Goal: Information Seeking & Learning: Learn about a topic

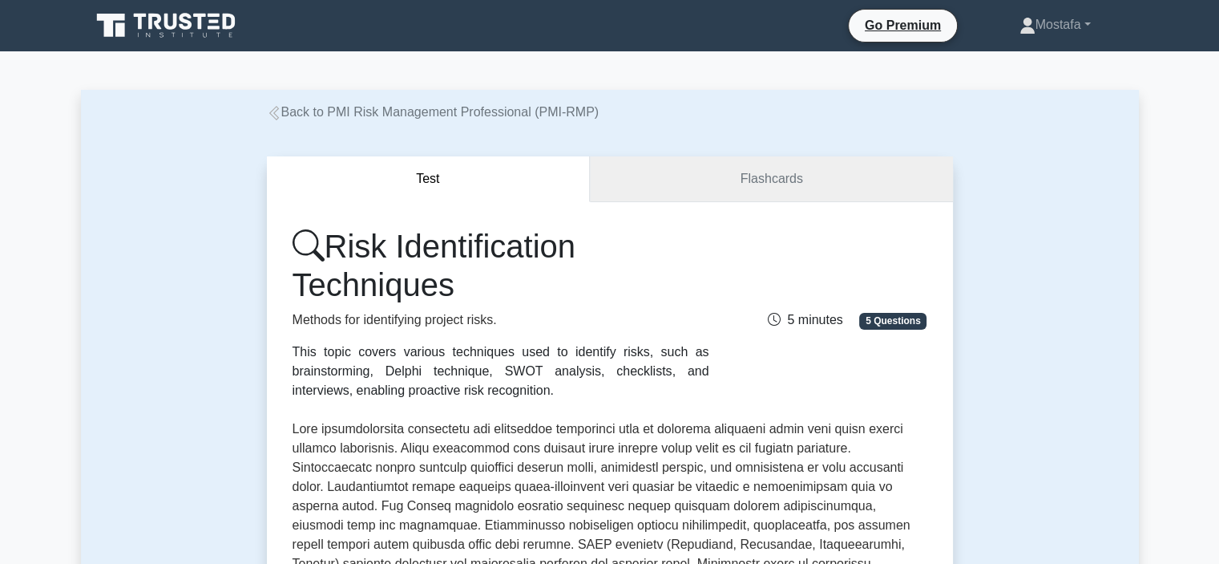
click at [677, 178] on link "Flashcards" at bounding box center [771, 179] width 362 height 46
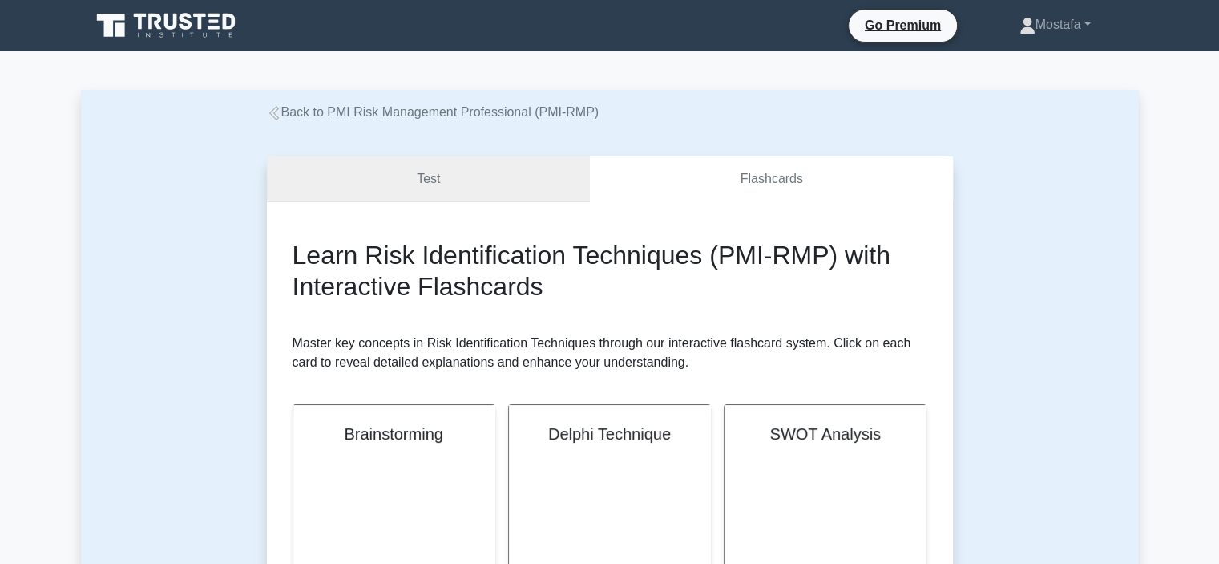
click at [498, 172] on link "Test" at bounding box center [429, 179] width 324 height 46
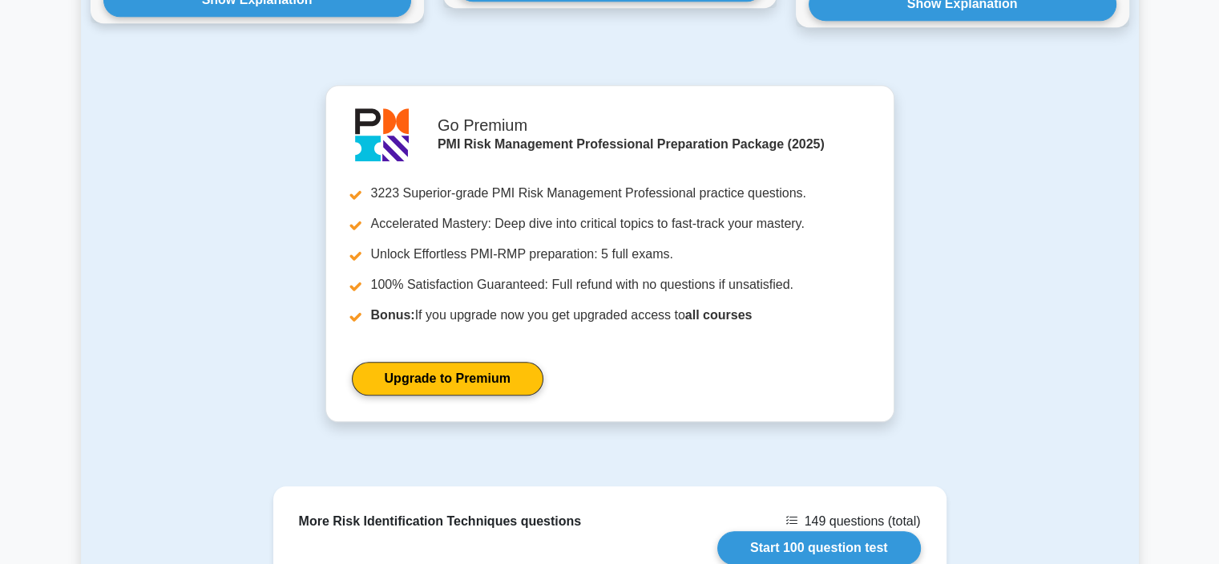
scroll to position [1960, 0]
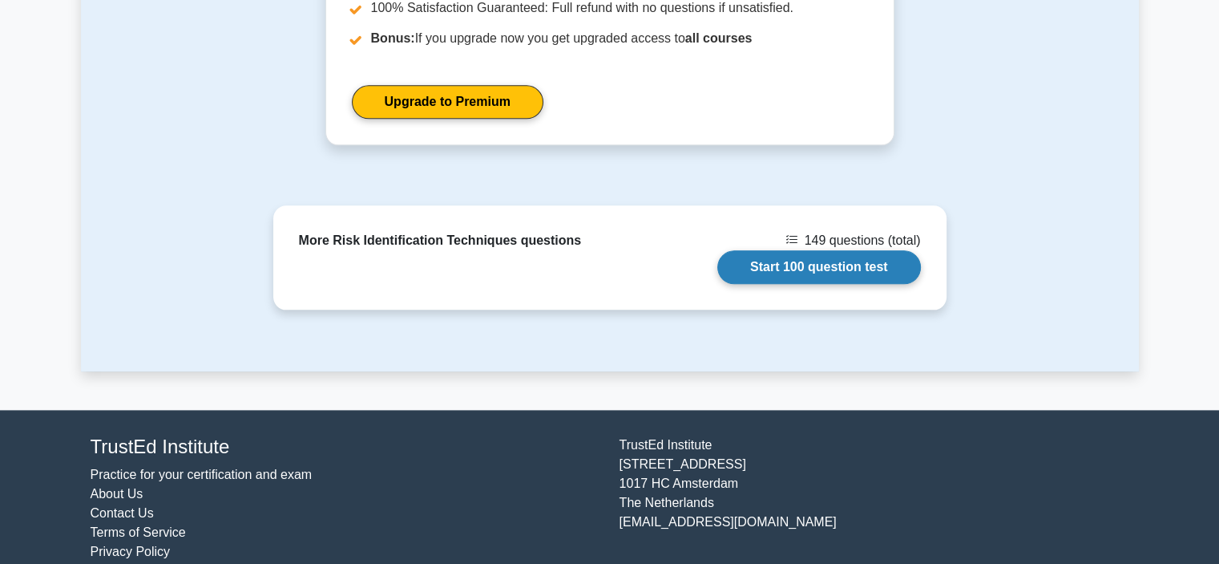
click at [859, 250] on link "Start 100 question test" at bounding box center [820, 267] width 204 height 34
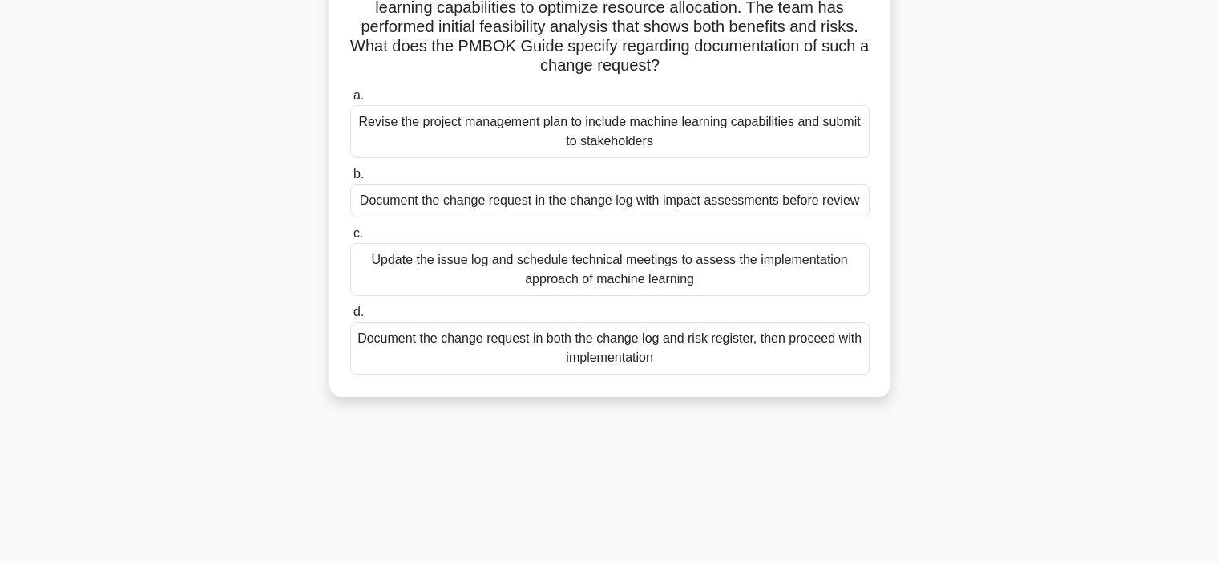
scroll to position [128, 0]
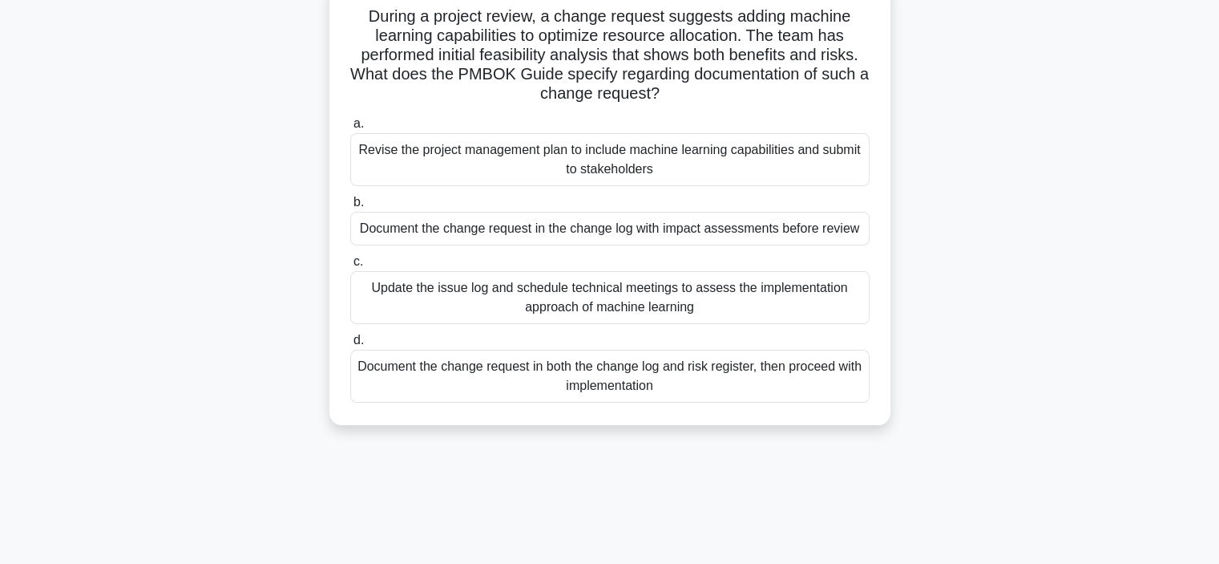
click at [847, 309] on div "Update the issue log and schedule technical meetings to assess the implementati…" at bounding box center [610, 297] width 520 height 53
click at [350, 267] on input "c. Update the issue log and schedule technical meetings to assess the implement…" at bounding box center [350, 262] width 0 height 10
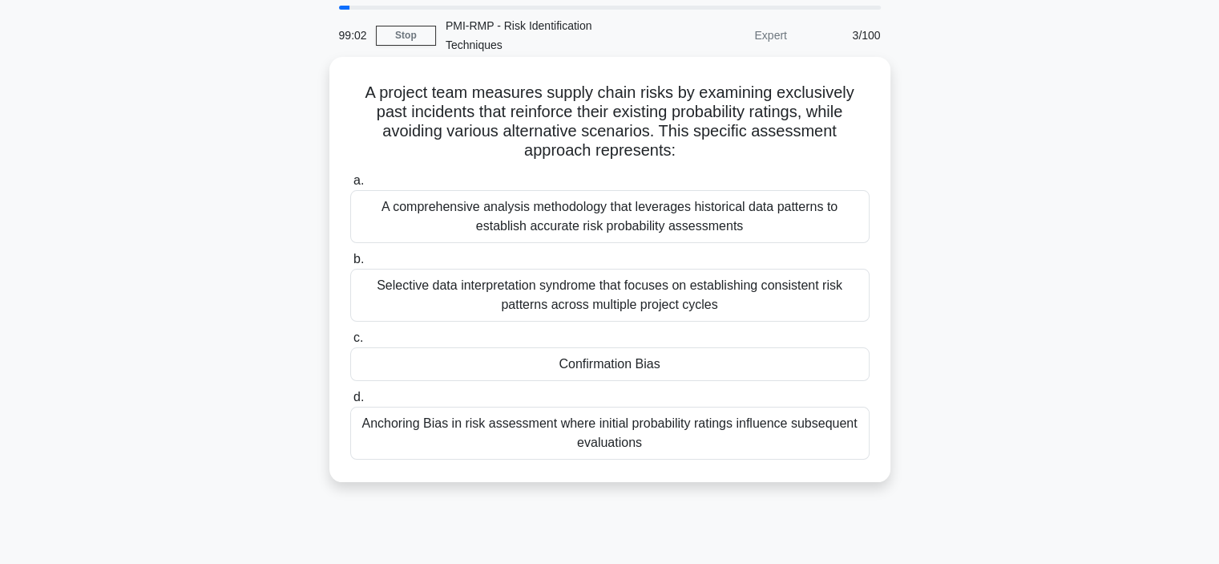
scroll to position [80, 0]
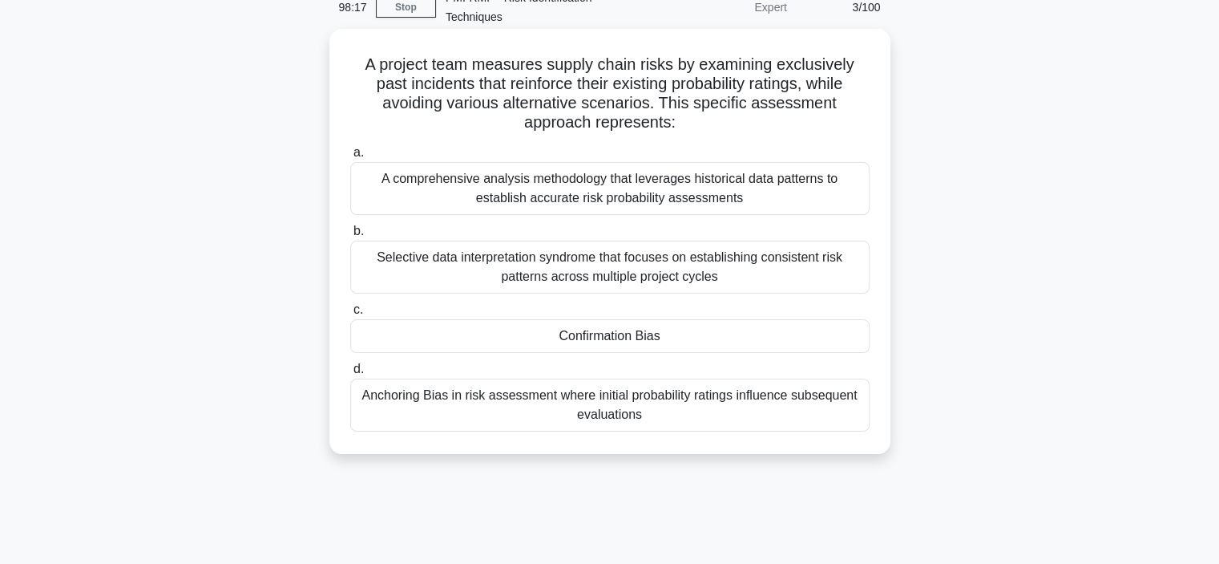
click at [779, 342] on div "Confirmation Bias" at bounding box center [610, 336] width 520 height 34
click at [350, 315] on input "c. Confirmation Bias" at bounding box center [350, 310] width 0 height 10
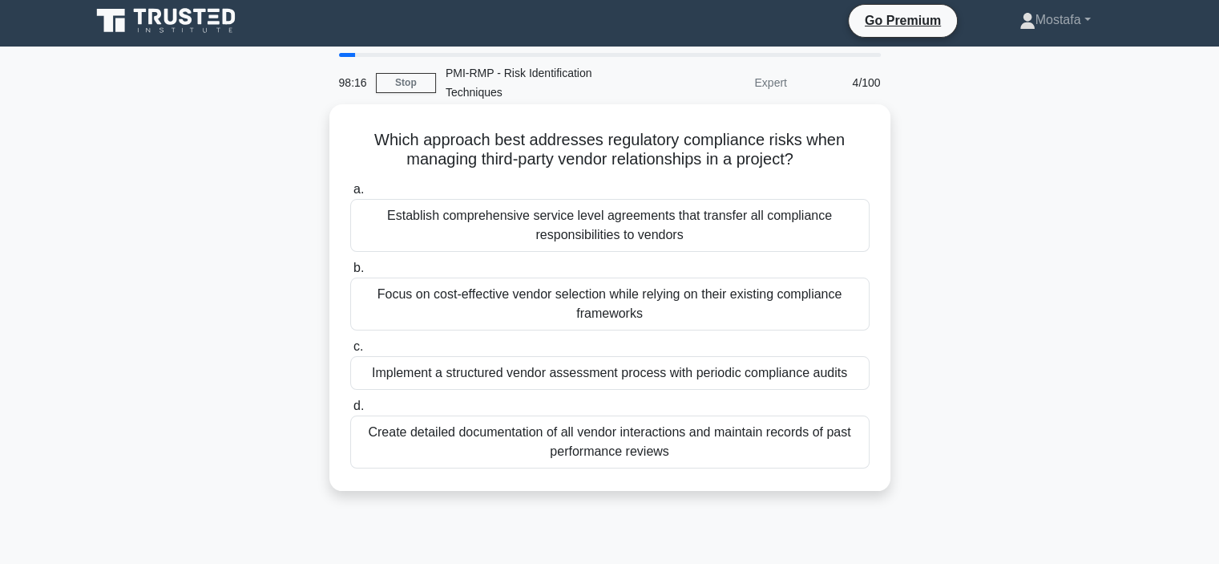
scroll to position [0, 0]
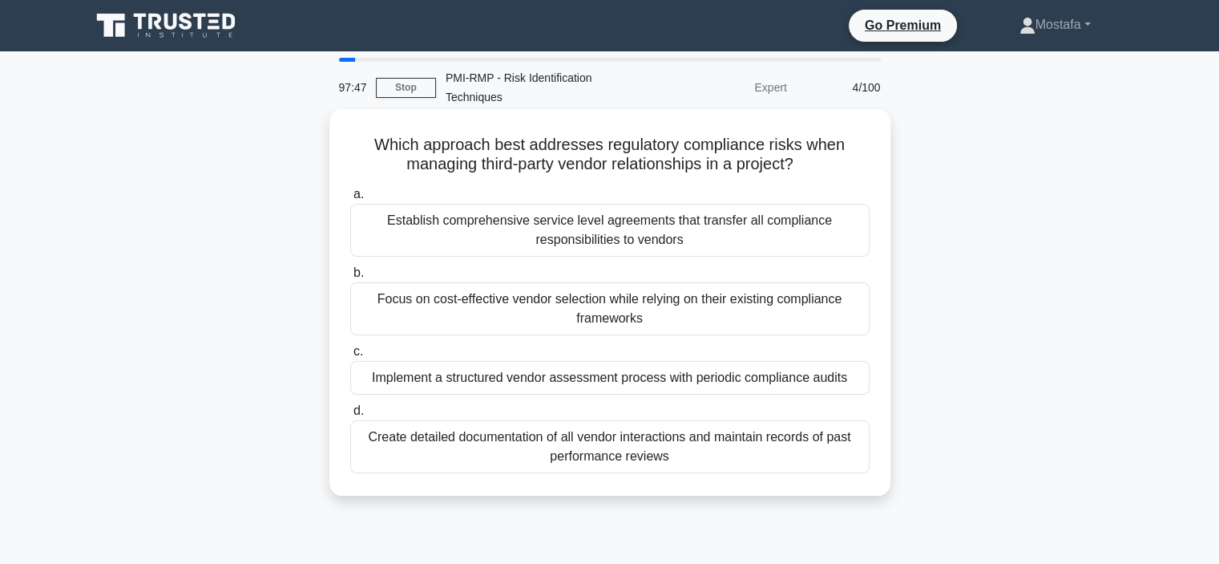
click at [862, 380] on div "Implement a structured vendor assessment process with periodic compliance audits" at bounding box center [610, 378] width 520 height 34
click at [350, 357] on input "c. Implement a structured vendor assessment process with periodic compliance au…" at bounding box center [350, 351] width 0 height 10
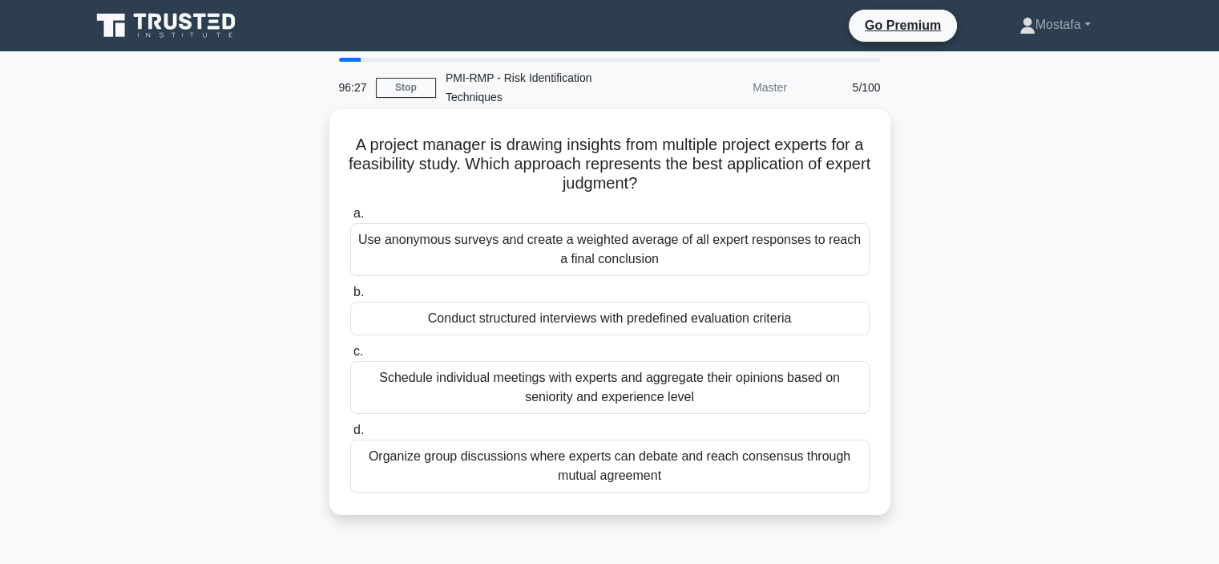
click at [844, 477] on div "Organize group discussions where experts can debate and reach consensus through…" at bounding box center [610, 465] width 520 height 53
click at [350, 435] on input "d. Organize group discussions where experts can debate and reach consensus thro…" at bounding box center [350, 430] width 0 height 10
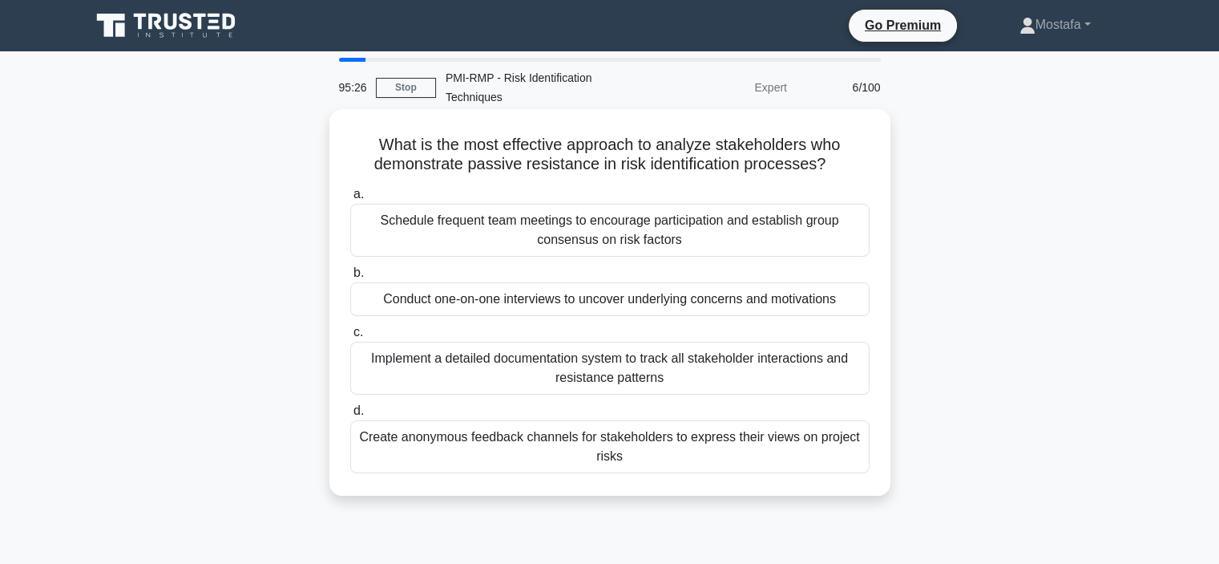
click at [853, 374] on div "Implement a detailed documentation system to track all stakeholder interactions…" at bounding box center [610, 368] width 520 height 53
click at [350, 338] on input "c. Implement a detailed documentation system to track all stakeholder interacti…" at bounding box center [350, 332] width 0 height 10
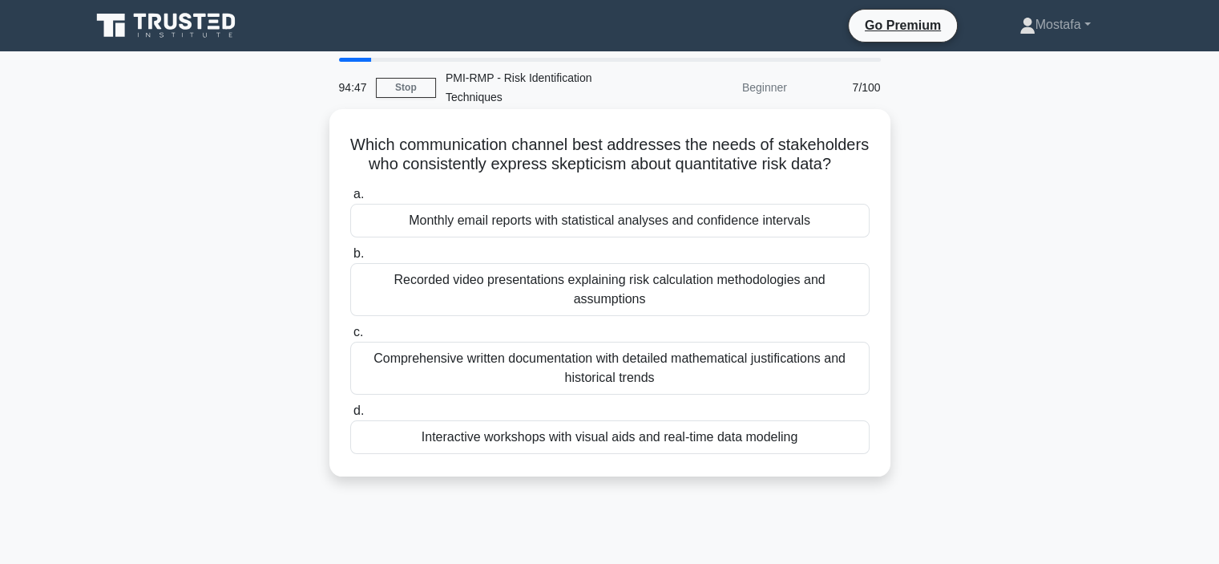
click at [858, 436] on div "Interactive workshops with visual aids and real-time data modeling" at bounding box center [610, 437] width 520 height 34
click at [350, 416] on input "d. Interactive workshops with visual aids and real-time data modeling" at bounding box center [350, 411] width 0 height 10
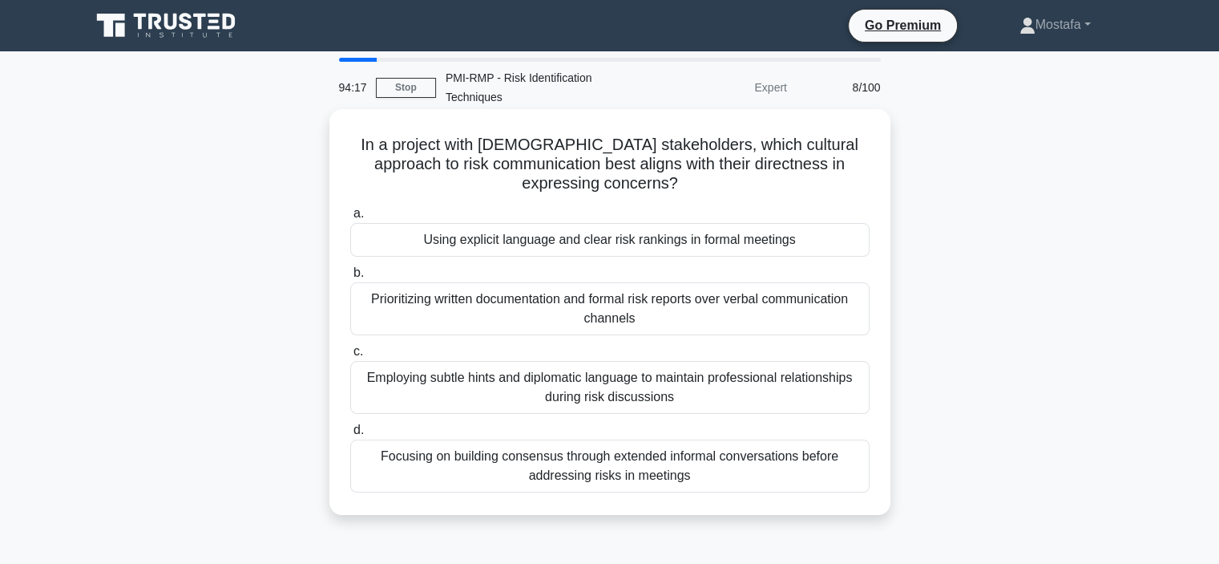
click at [839, 322] on div "Prioritizing written documentation and formal risk reports over verbal communic…" at bounding box center [610, 308] width 520 height 53
click at [350, 278] on input "b. Prioritizing written documentation and formal risk reports over verbal commu…" at bounding box center [350, 273] width 0 height 10
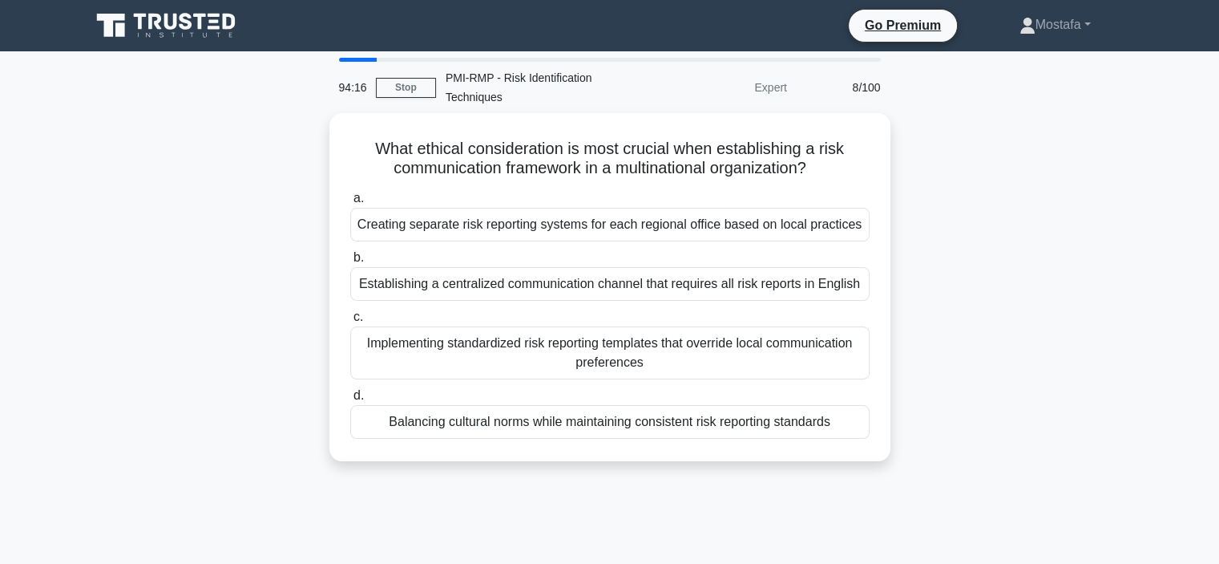
click at [839, 322] on label "c. Implementing standardized risk reporting templates that override local commu…" at bounding box center [610, 343] width 520 height 72
click at [350, 322] on input "c. Implementing standardized risk reporting templates that override local commu…" at bounding box center [350, 317] width 0 height 10
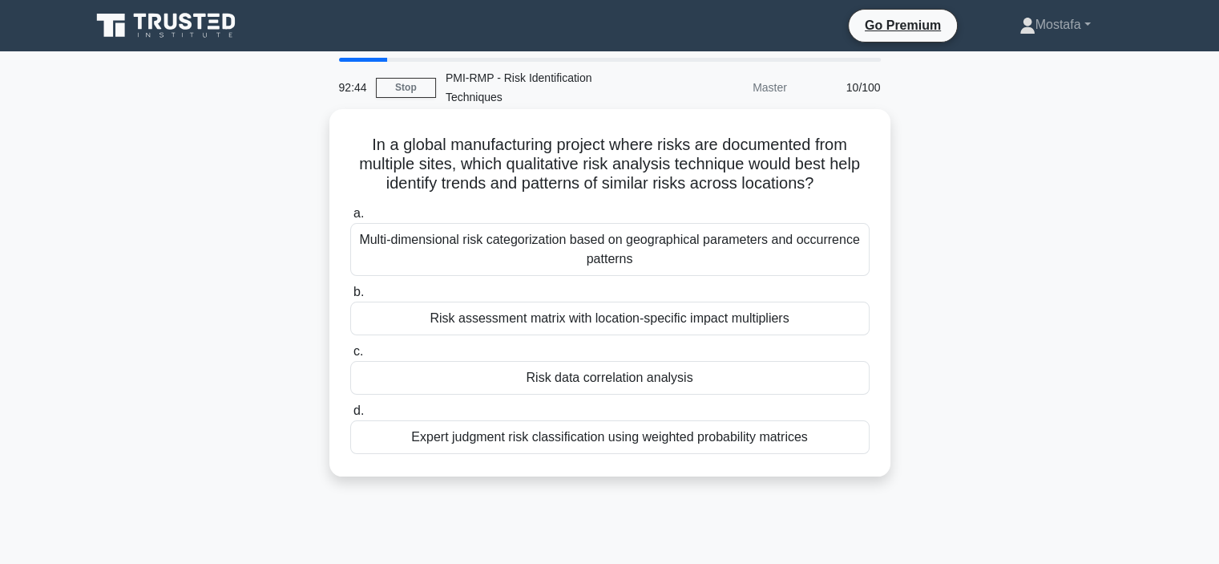
click at [840, 320] on div "Risk assessment matrix with location-specific impact multipliers" at bounding box center [610, 318] width 520 height 34
click at [350, 297] on input "b. Risk assessment matrix with location-specific impact multipliers" at bounding box center [350, 292] width 0 height 10
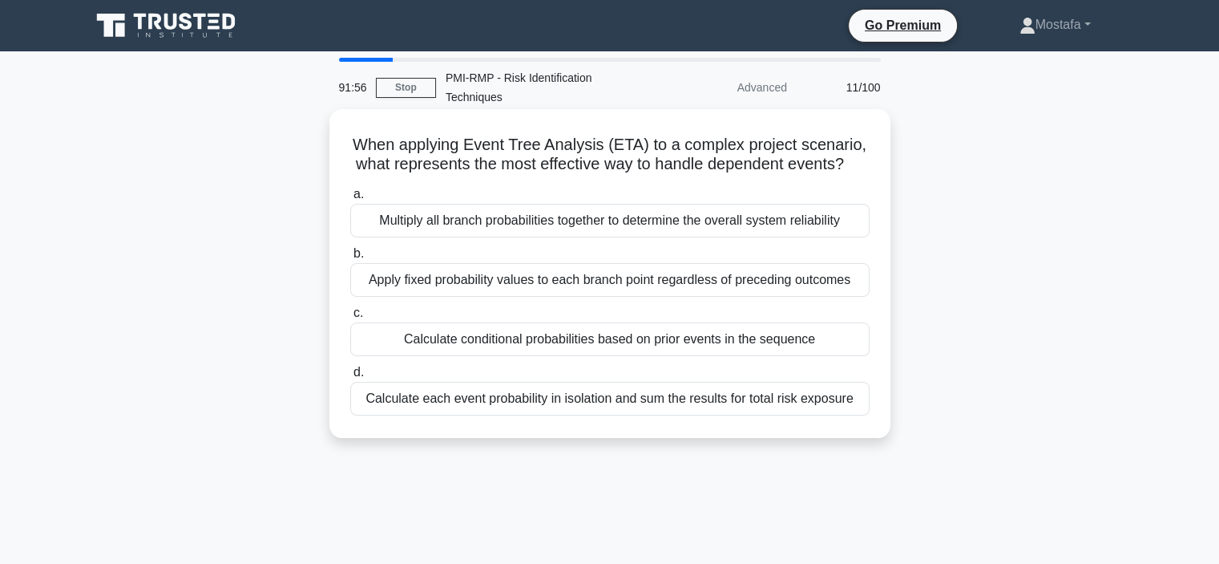
click at [856, 356] on div "Calculate conditional probabilities based on prior events in the sequence" at bounding box center [610, 339] width 520 height 34
click at [350, 318] on input "c. Calculate conditional probabilities based on prior events in the sequence" at bounding box center [350, 313] width 0 height 10
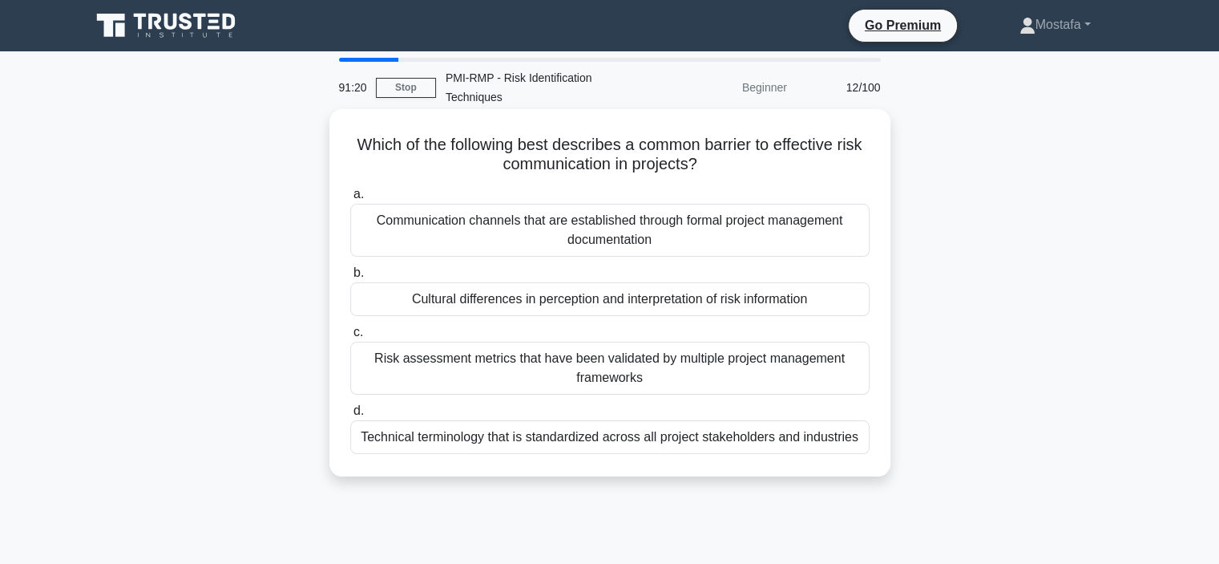
click at [844, 299] on div "Cultural differences in perception and interpretation of risk information" at bounding box center [610, 299] width 520 height 34
click at [350, 278] on input "b. Cultural differences in perception and interpretation of risk information" at bounding box center [350, 273] width 0 height 10
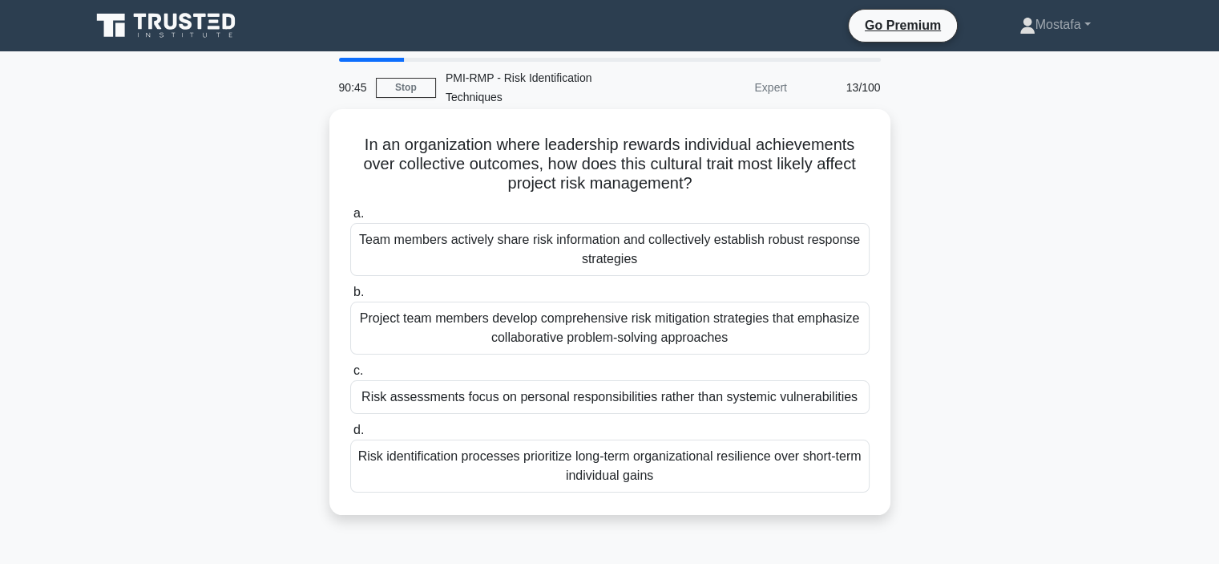
click at [864, 400] on div "Risk assessments focus on personal responsibilities rather than systemic vulner…" at bounding box center [610, 397] width 520 height 34
click at [350, 376] on input "c. Risk assessments focus on personal responsibilities rather than systemic vul…" at bounding box center [350, 371] width 0 height 10
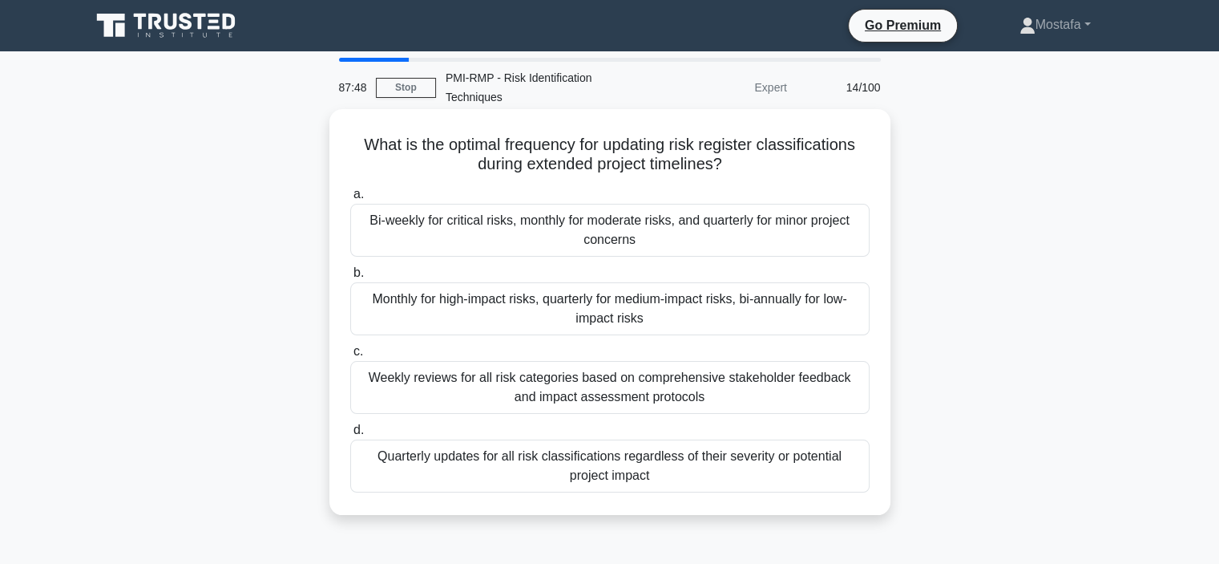
click at [852, 325] on div "Monthly for high-impact risks, quarterly for medium-impact risks, bi-annually f…" at bounding box center [610, 308] width 520 height 53
click at [350, 278] on input "b. Monthly for high-impact risks, quarterly for medium-impact risks, bi-annuall…" at bounding box center [350, 273] width 0 height 10
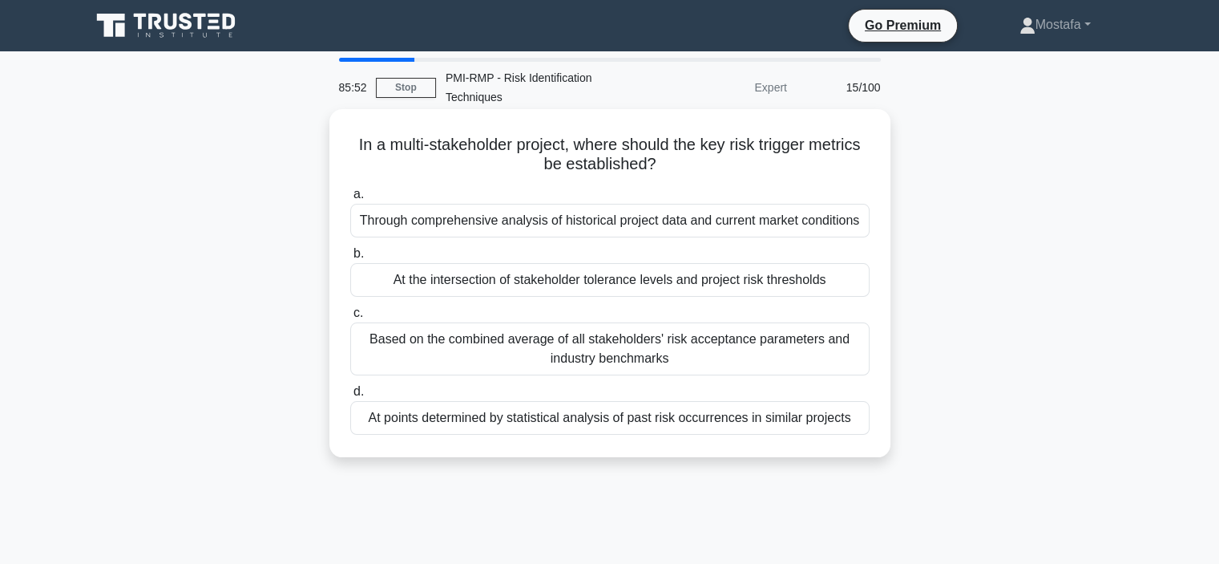
click at [861, 432] on div "At points determined by statistical analysis of past risk occurrences in simila…" at bounding box center [610, 418] width 520 height 34
click at [350, 397] on input "d. At points determined by statistical analysis of past risk occurrences in sim…" at bounding box center [350, 391] width 0 height 10
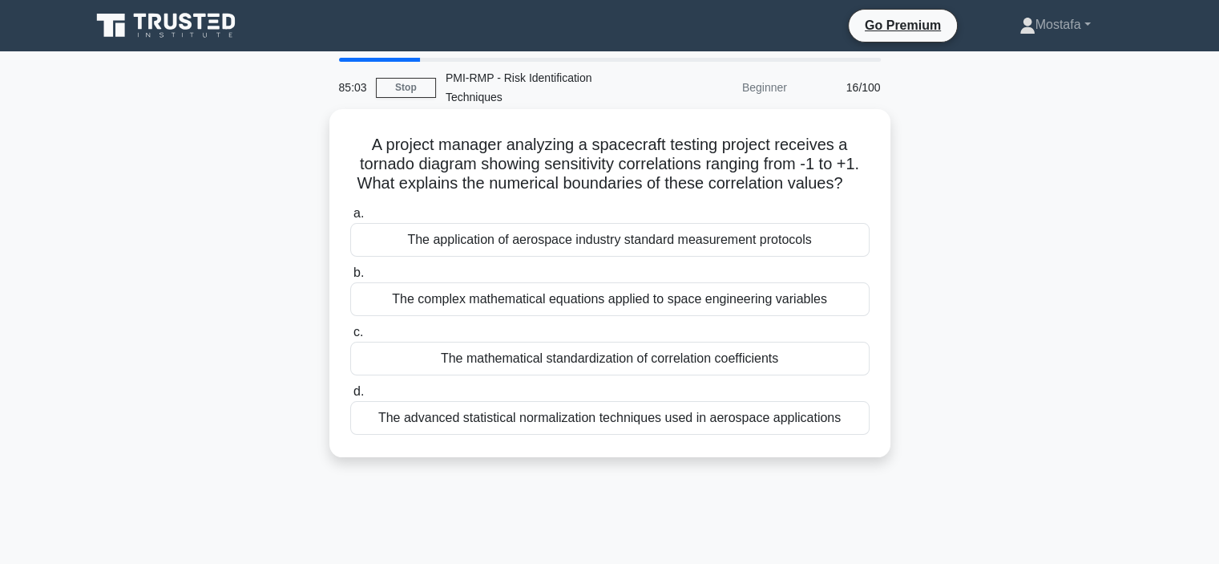
click at [831, 364] on div "The mathematical standardization of correlation coefficients" at bounding box center [610, 359] width 520 height 34
click at [350, 338] on input "c. The mathematical standardization of correlation coefficients" at bounding box center [350, 332] width 0 height 10
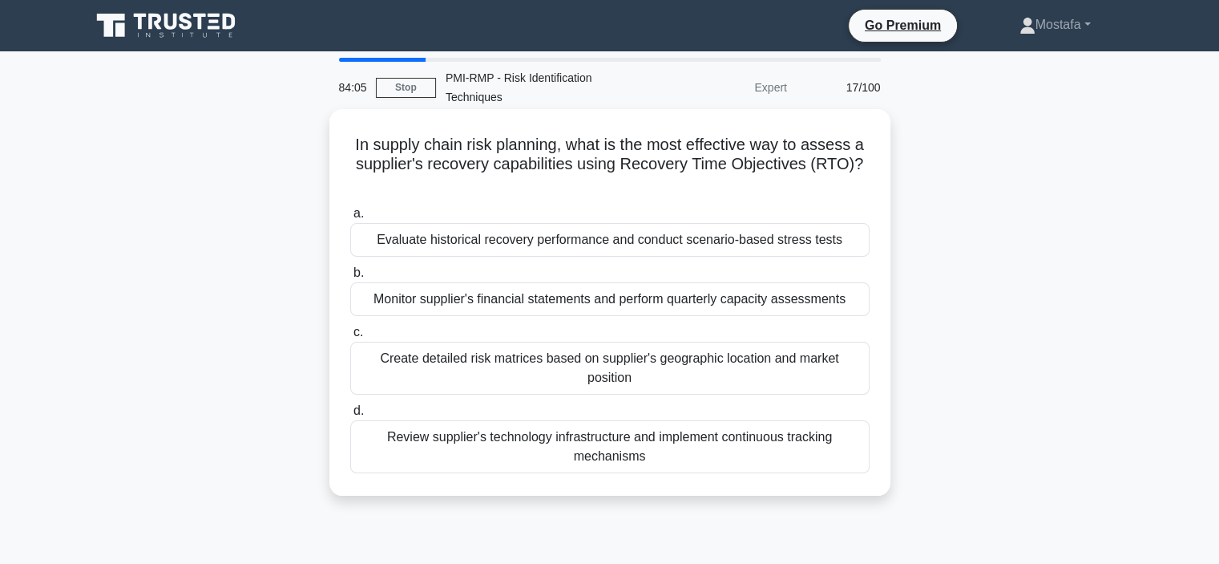
click at [859, 244] on div "Evaluate historical recovery performance and conduct scenario-based stress tests" at bounding box center [610, 240] width 520 height 34
click at [350, 219] on input "a. Evaluate historical recovery performance and conduct scenario-based stress t…" at bounding box center [350, 213] width 0 height 10
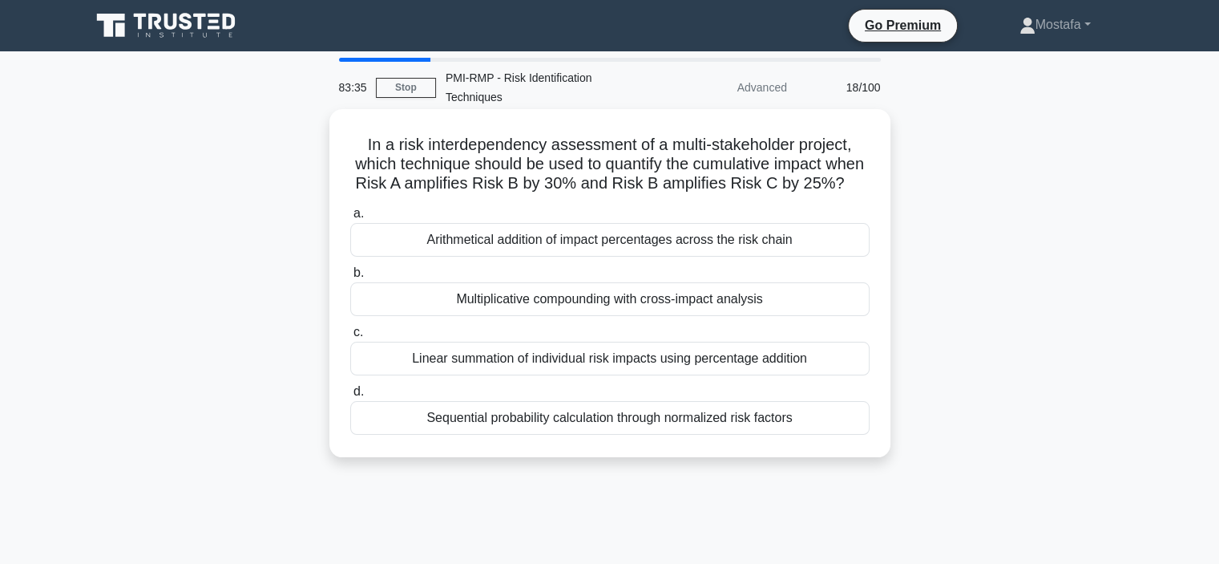
click at [851, 435] on div "Sequential probability calculation through normalized risk factors" at bounding box center [610, 418] width 520 height 34
click at [350, 397] on input "d. Sequential probability calculation through normalized risk factors" at bounding box center [350, 391] width 0 height 10
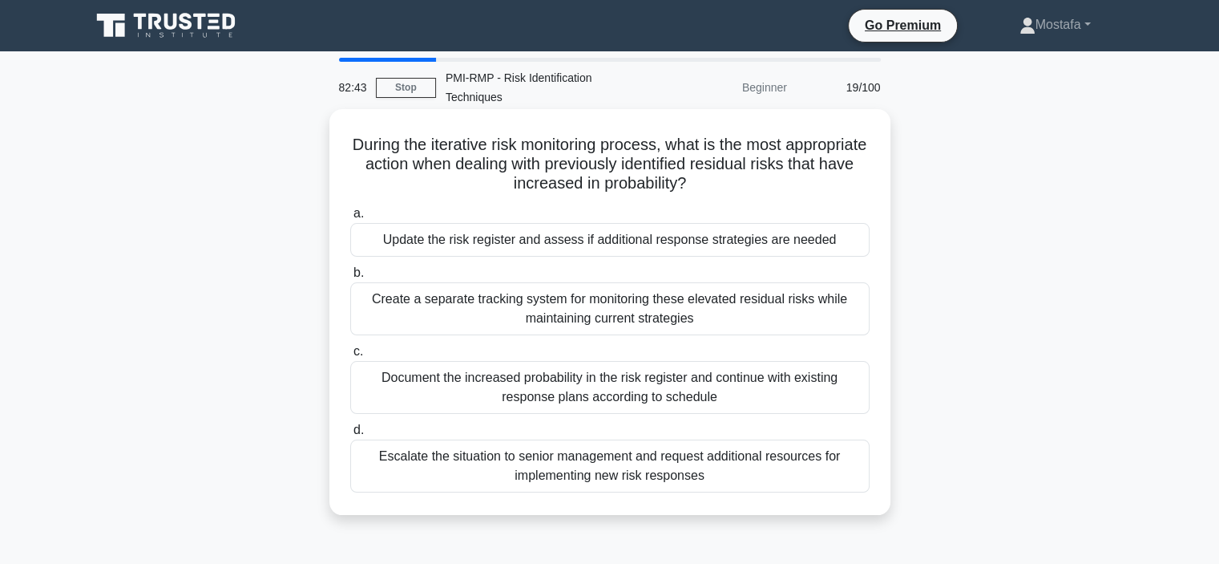
click at [847, 467] on div "Escalate the situation to senior management and request additional resources fo…" at bounding box center [610, 465] width 520 height 53
click at [350, 435] on input "d. Escalate the situation to senior management and request additional resources…" at bounding box center [350, 430] width 0 height 10
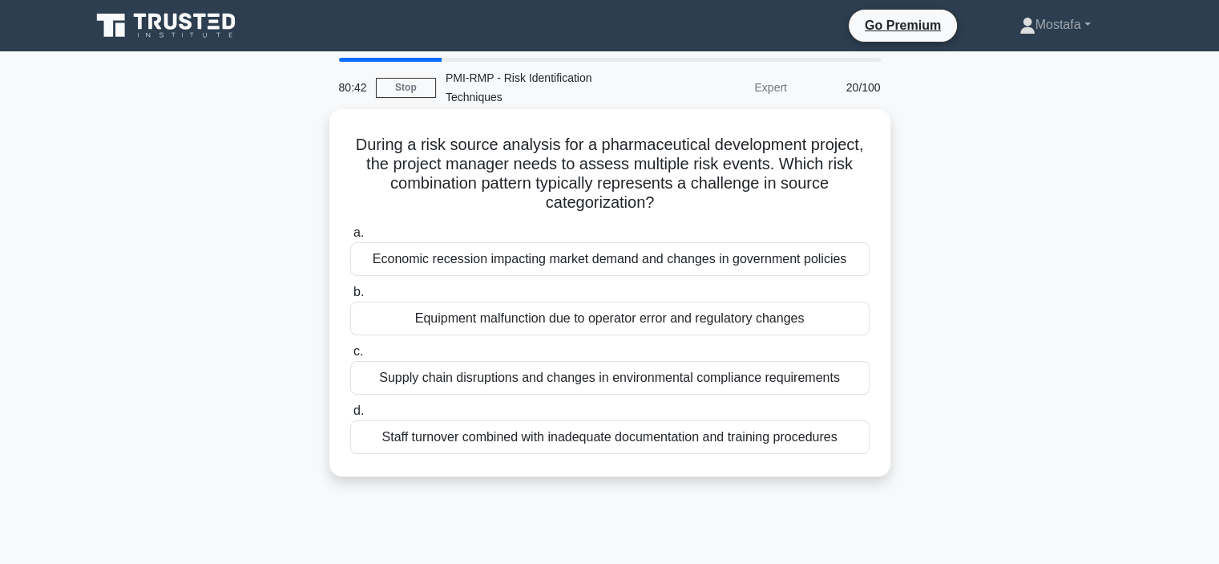
click at [857, 256] on div "Economic recession impacting market demand and changes in government policies" at bounding box center [610, 259] width 520 height 34
click at [350, 238] on input "a. Economic recession impacting market demand and changes in government policies" at bounding box center [350, 233] width 0 height 10
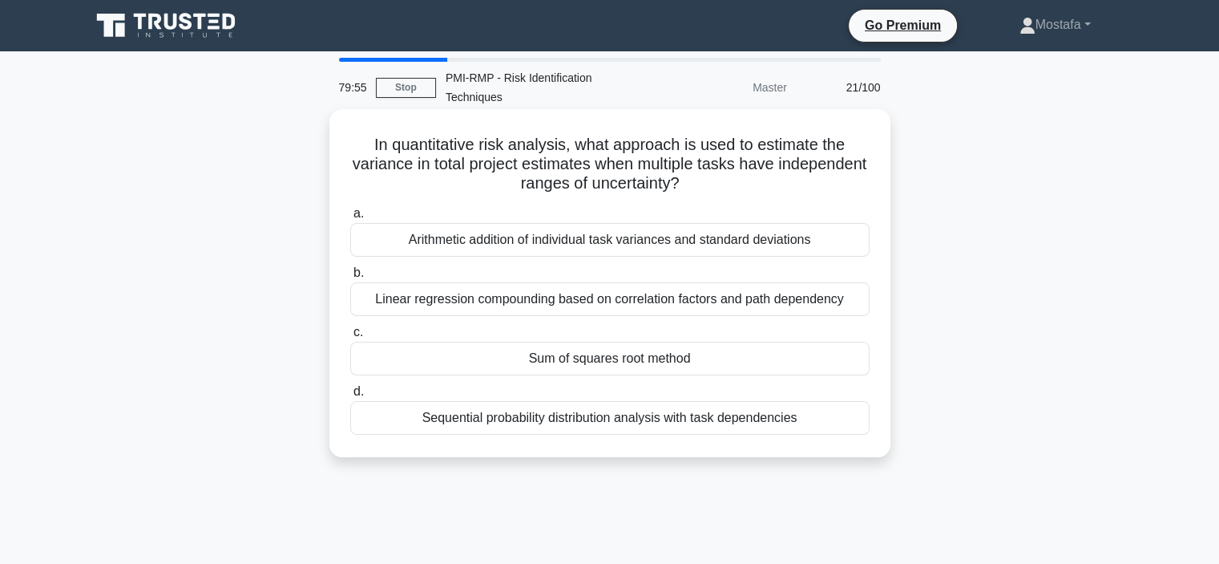
click at [843, 422] on div "Sequential probability distribution analysis with task dependencies" at bounding box center [610, 418] width 520 height 34
click at [350, 397] on input "d. Sequential probability distribution analysis with task dependencies" at bounding box center [350, 391] width 0 height 10
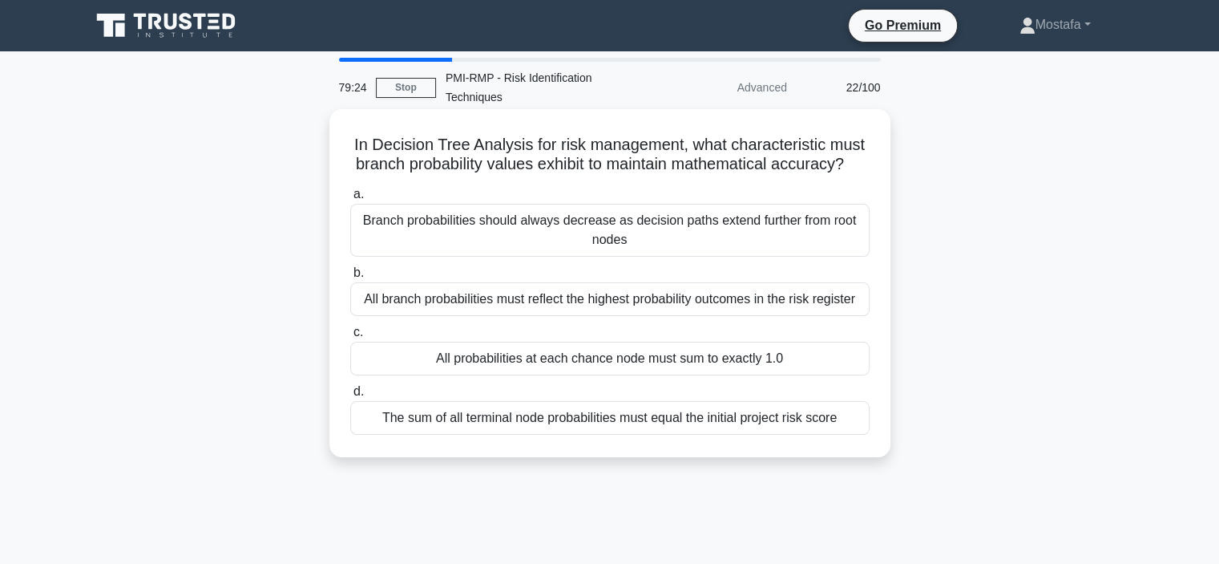
click at [850, 375] on div "All probabilities at each chance node must sum to exactly 1.0" at bounding box center [610, 359] width 520 height 34
click at [350, 338] on input "c. All probabilities at each chance node must sum to exactly 1.0" at bounding box center [350, 332] width 0 height 10
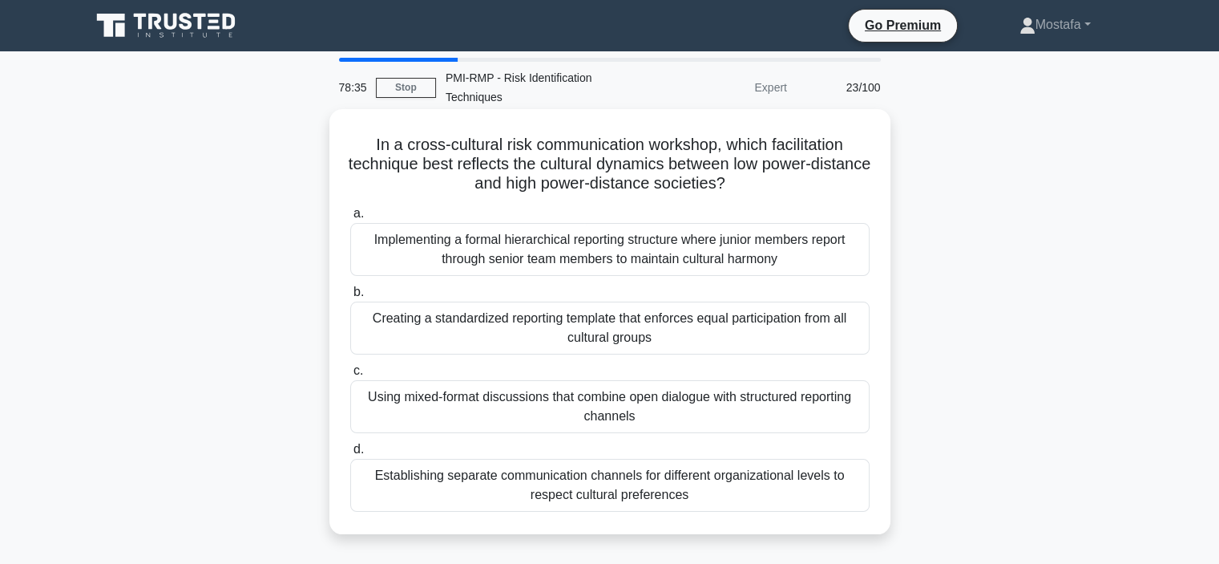
click at [850, 423] on div "Using mixed-format discussions that combine open dialogue with structured repor…" at bounding box center [610, 406] width 520 height 53
click at [350, 376] on input "c. Using mixed-format discussions that combine open dialogue with structured re…" at bounding box center [350, 371] width 0 height 10
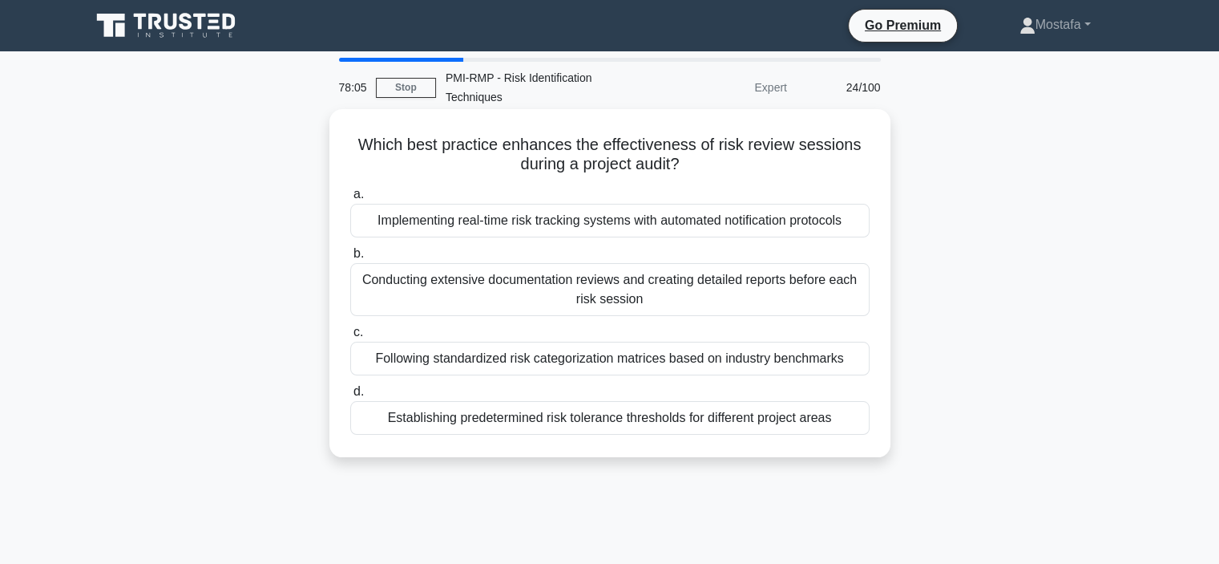
click at [859, 362] on div "Following standardized risk categorization matrices based on industry benchmarks" at bounding box center [610, 359] width 520 height 34
click at [350, 338] on input "c. Following standardized risk categorization matrices based on industry benchm…" at bounding box center [350, 332] width 0 height 10
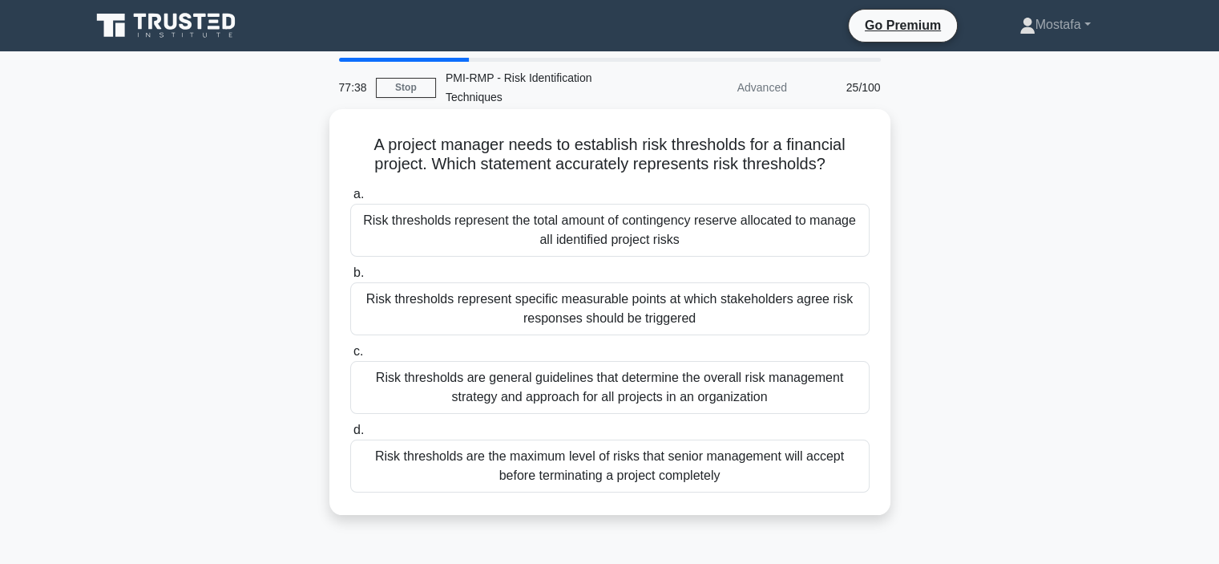
click at [800, 310] on div "Risk thresholds represent specific measurable points at which stakeholders agre…" at bounding box center [610, 308] width 520 height 53
click at [350, 278] on input "b. Risk thresholds represent specific measurable points at which stakeholders a…" at bounding box center [350, 273] width 0 height 10
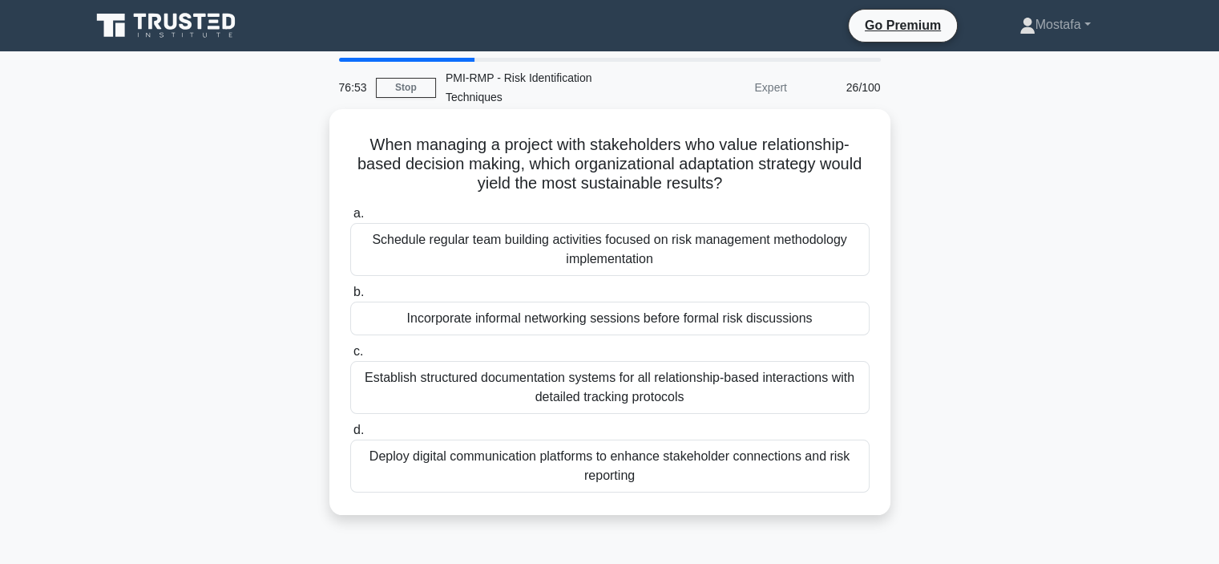
click at [850, 395] on div "Establish structured documentation systems for all relationship-based interacti…" at bounding box center [610, 387] width 520 height 53
click at [350, 357] on input "c. Establish structured documentation systems for all relationship-based intera…" at bounding box center [350, 351] width 0 height 10
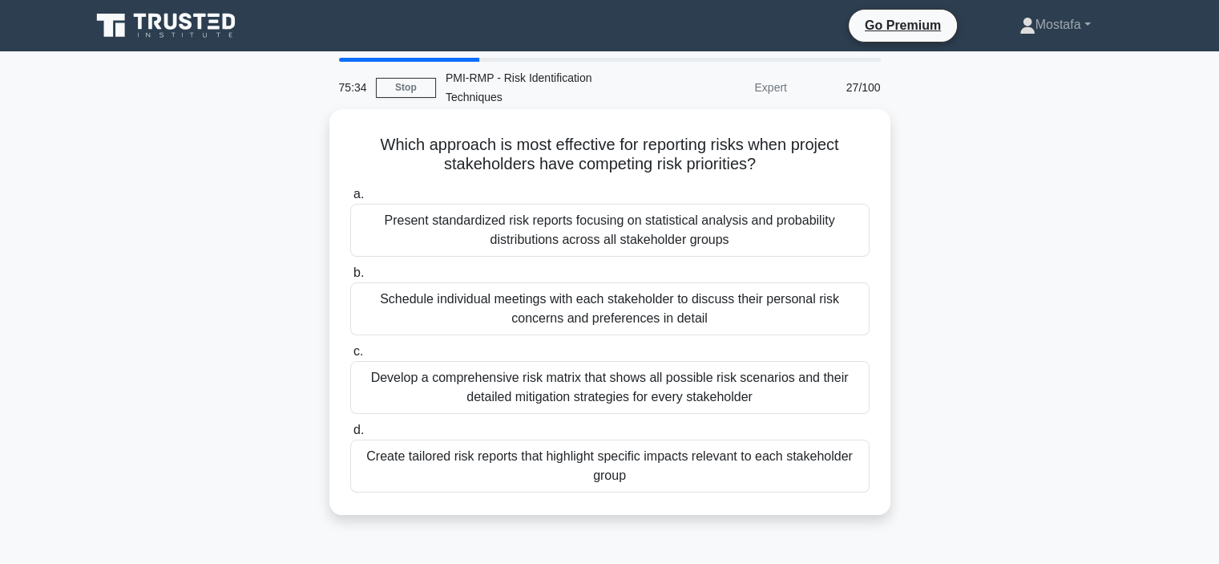
click at [853, 395] on div "Develop a comprehensive risk matrix that shows all possible risk scenarios and …" at bounding box center [610, 387] width 520 height 53
click at [350, 357] on input "c. Develop a comprehensive risk matrix that shows all possible risk scenarios a…" at bounding box center [350, 351] width 0 height 10
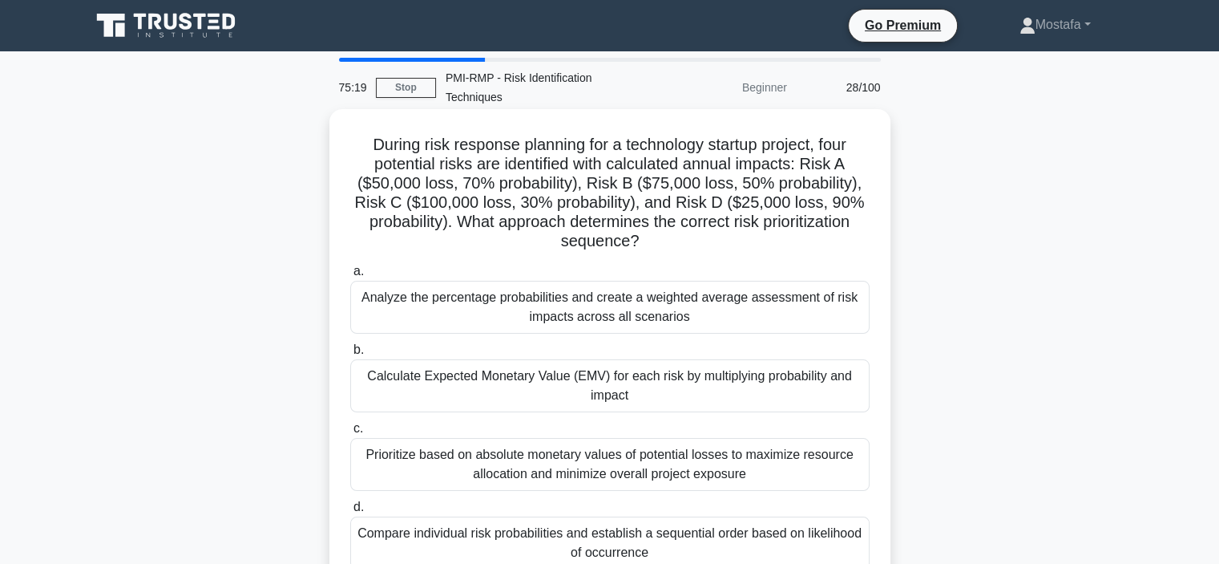
click at [850, 395] on div "Calculate Expected Monetary Value (EMV) for each risk by multiplying probabilit…" at bounding box center [610, 385] width 520 height 53
click at [350, 355] on input "b. Calculate Expected Monetary Value (EMV) for each risk by multiplying probabi…" at bounding box center [350, 350] width 0 height 10
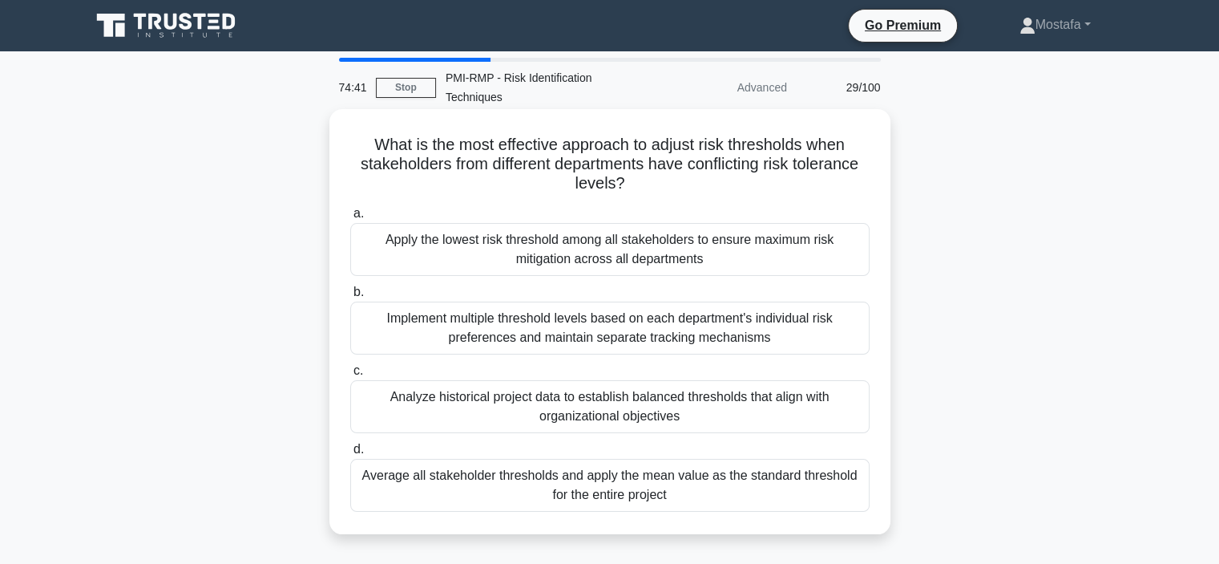
click at [845, 415] on div "Analyze historical project data to establish balanced thresholds that align wit…" at bounding box center [610, 406] width 520 height 53
click at [350, 376] on input "c. Analyze historical project data to establish balanced thresholds that align …" at bounding box center [350, 371] width 0 height 10
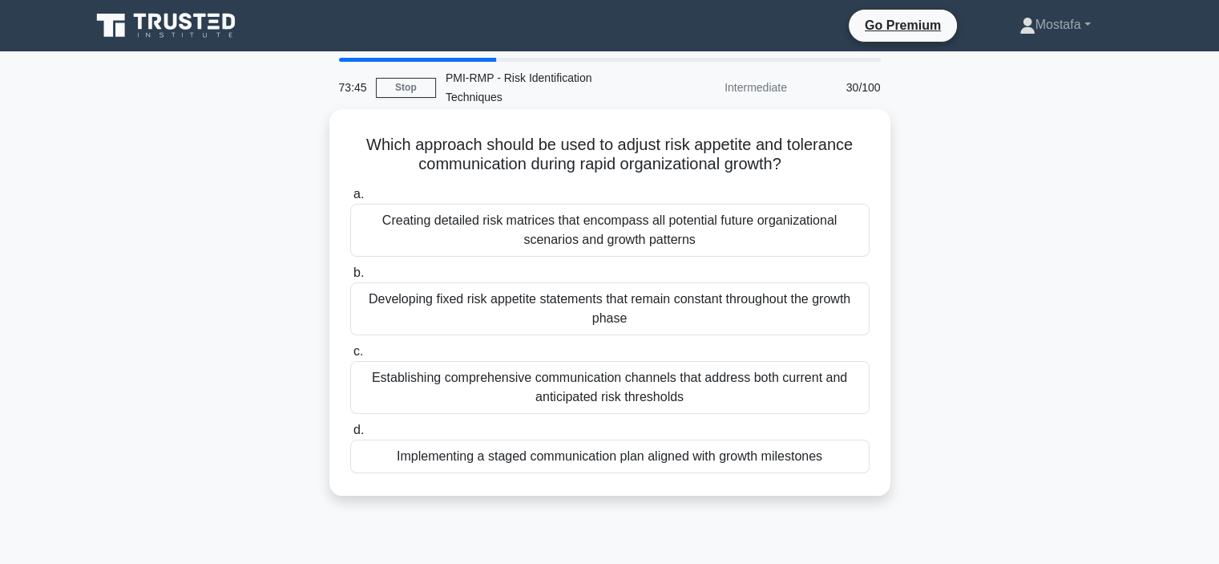
click at [853, 229] on div "Creating detailed risk matrices that encompass all potential future organizatio…" at bounding box center [610, 230] width 520 height 53
click at [350, 200] on input "a. Creating detailed risk matrices that encompass all potential future organiza…" at bounding box center [350, 194] width 0 height 10
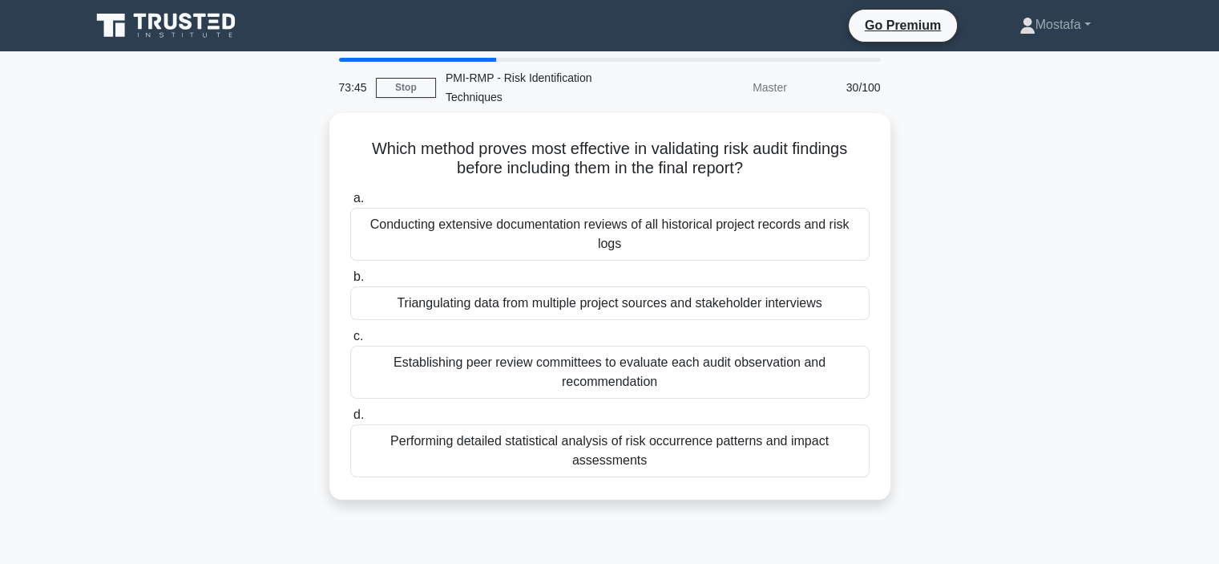
click at [853, 229] on div "Conducting extensive documentation reviews of all historical project records an…" at bounding box center [610, 234] width 520 height 53
click at [350, 204] on input "a. Conducting extensive documentation reviews of all historical project records…" at bounding box center [350, 198] width 0 height 10
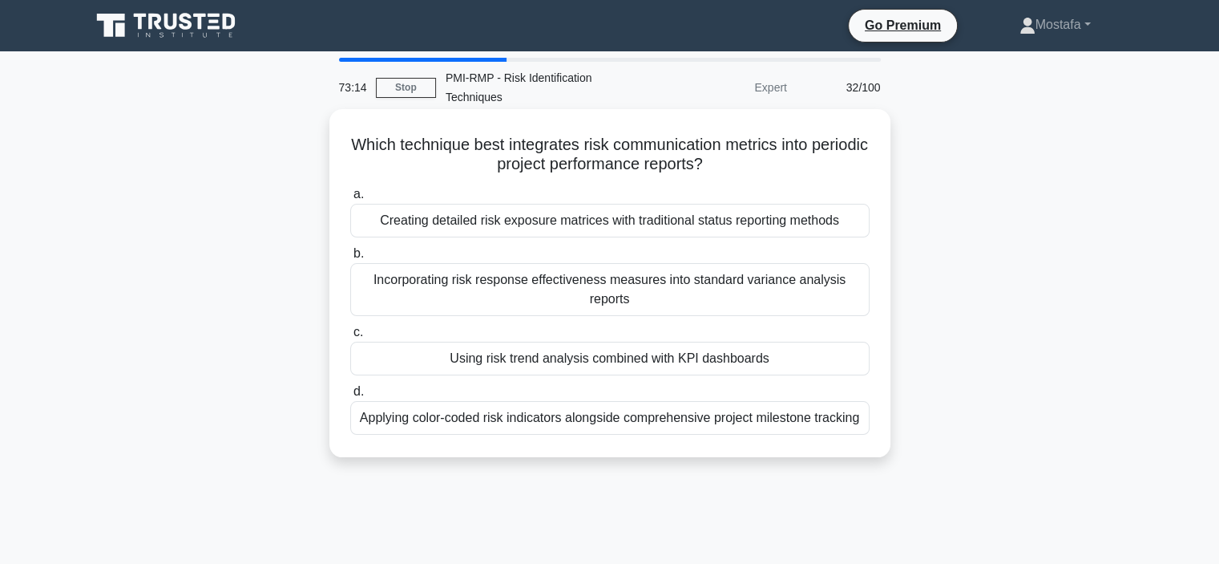
click at [857, 293] on div "Incorporating risk response effectiveness measures into standard variance analy…" at bounding box center [610, 289] width 520 height 53
click at [350, 259] on input "b. Incorporating risk response effectiveness measures into standard variance an…" at bounding box center [350, 254] width 0 height 10
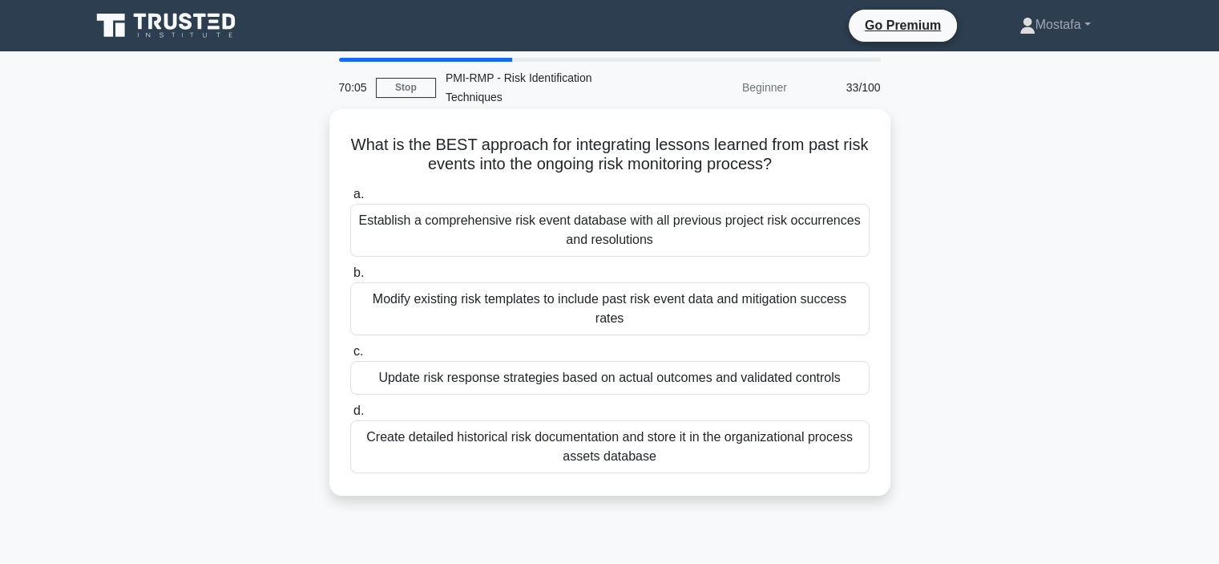
click at [852, 363] on div "Update risk response strategies based on actual outcomes and validated controls" at bounding box center [610, 378] width 520 height 34
click at [350, 357] on input "c. Update risk response strategies based on actual outcomes and validated contr…" at bounding box center [350, 351] width 0 height 10
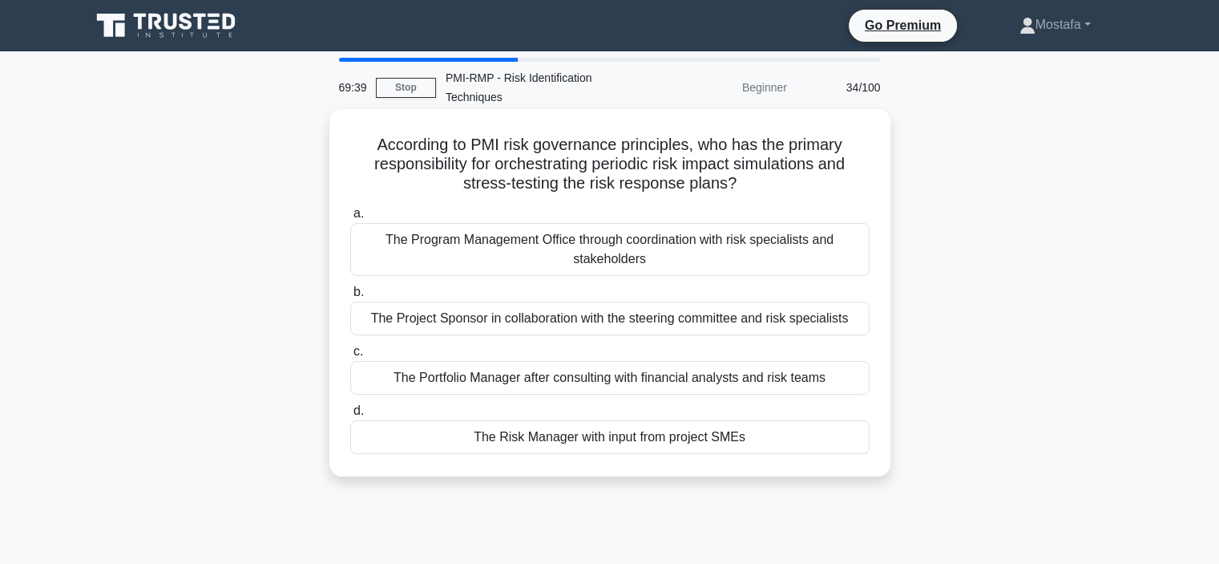
click at [822, 439] on div "The Risk Manager with input from project SMEs" at bounding box center [610, 437] width 520 height 34
click at [350, 416] on input "d. The Risk Manager with input from project SMEs" at bounding box center [350, 411] width 0 height 10
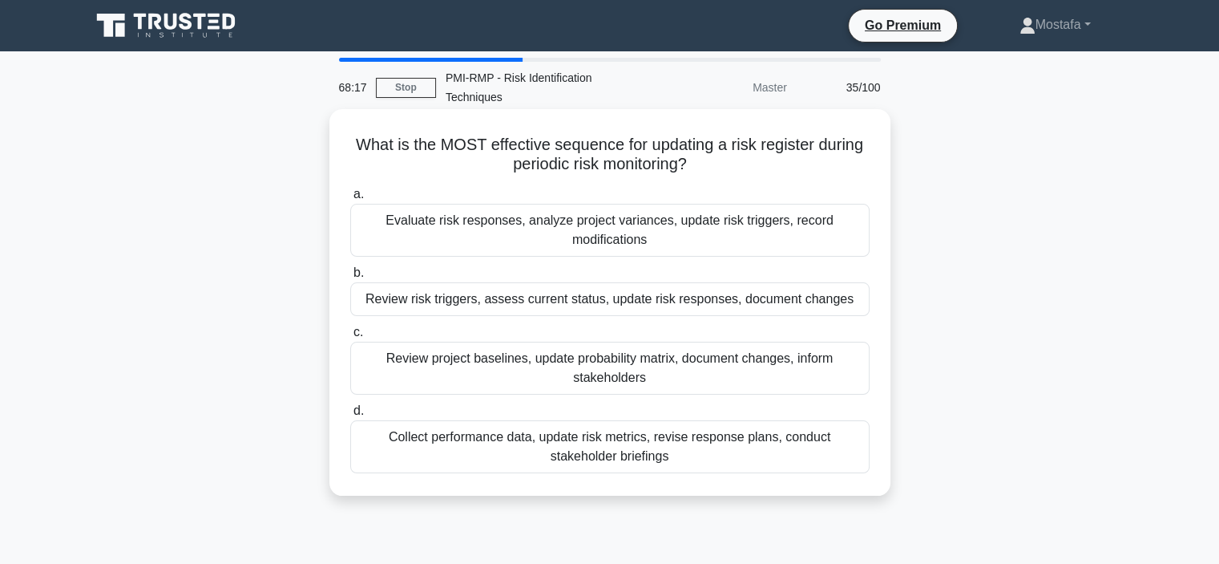
click at [850, 242] on div "Evaluate risk responses, analyze project variances, update risk triggers, recor…" at bounding box center [610, 230] width 520 height 53
click at [350, 200] on input "a. Evaluate risk responses, analyze project variances, update risk triggers, re…" at bounding box center [350, 194] width 0 height 10
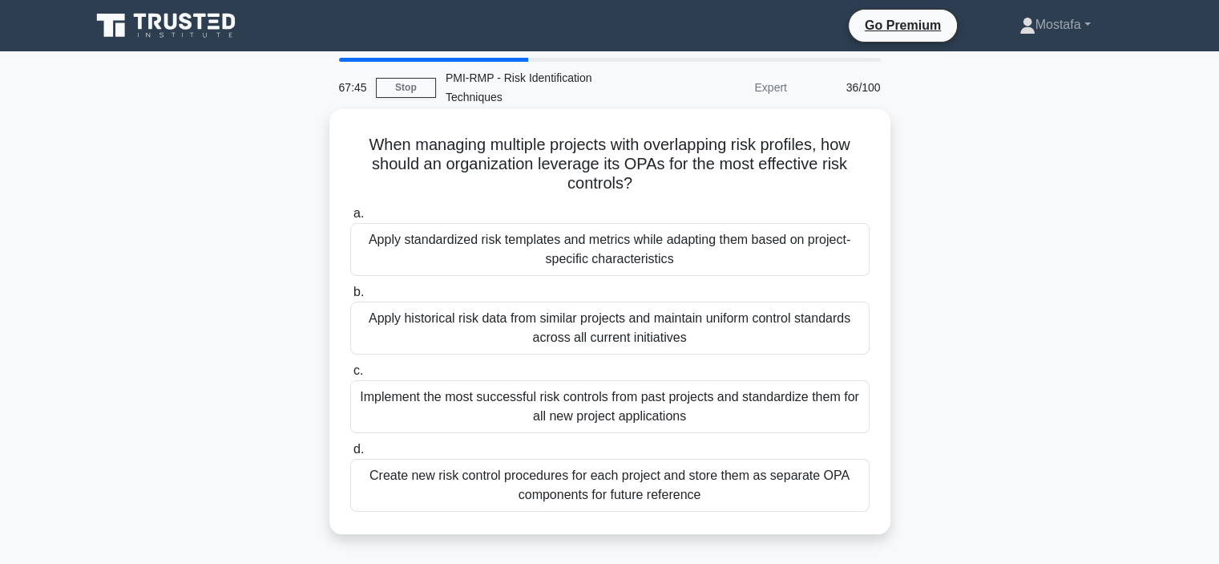
click at [809, 253] on div "Apply standardized risk templates and metrics while adapting them based on proj…" at bounding box center [610, 249] width 520 height 53
click at [350, 219] on input "a. Apply standardized risk templates and metrics while adapting them based on p…" at bounding box center [350, 213] width 0 height 10
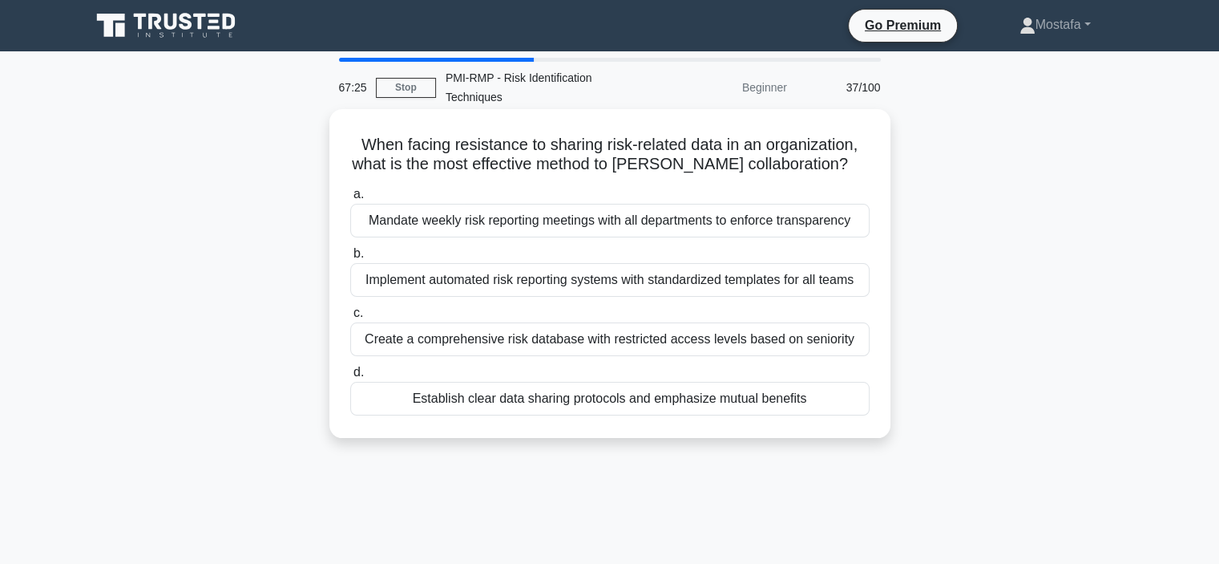
click at [834, 400] on div "Establish clear data sharing protocols and emphasize mutual benefits" at bounding box center [610, 399] width 520 height 34
click at [350, 378] on input "d. Establish clear data sharing protocols and emphasize mutual benefits" at bounding box center [350, 372] width 0 height 10
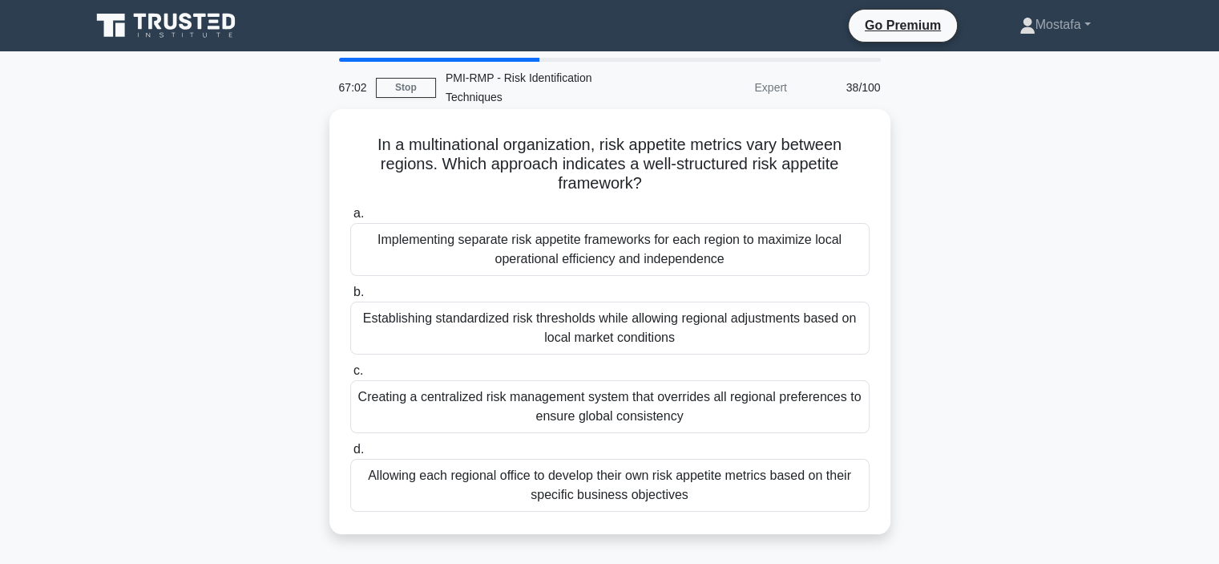
click at [850, 342] on div "Establishing standardized risk thresholds while allowing regional adjustments b…" at bounding box center [610, 327] width 520 height 53
click at [350, 297] on input "b. Establishing standardized risk thresholds while allowing regional adjustment…" at bounding box center [350, 292] width 0 height 10
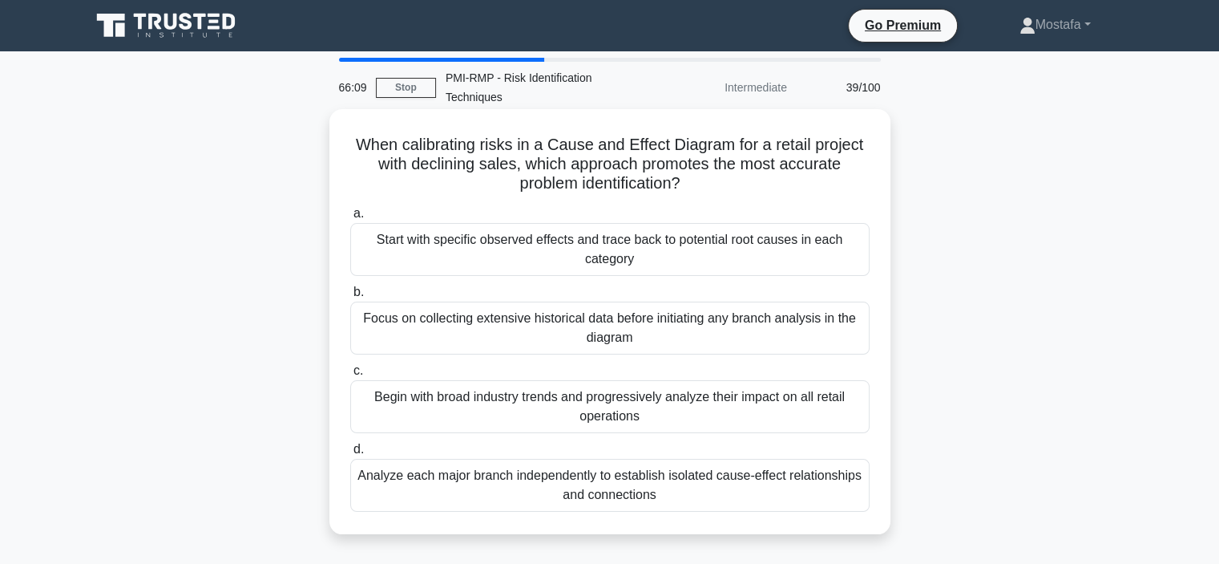
click at [840, 419] on div "Begin with broad industry trends and progressively analyze their impact on all …" at bounding box center [610, 406] width 520 height 53
click at [350, 376] on input "c. Begin with broad industry trends and progressively analyze their impact on a…" at bounding box center [350, 371] width 0 height 10
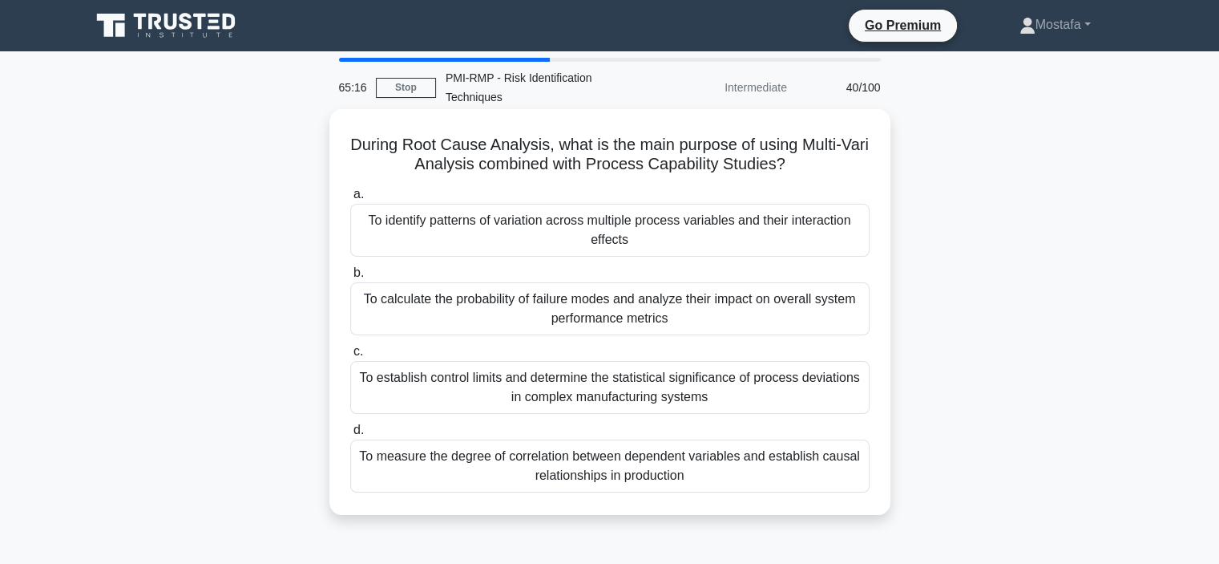
click at [847, 476] on div "To measure the degree of correlation between dependent variables and establish …" at bounding box center [610, 465] width 520 height 53
click at [350, 435] on input "d. To measure the degree of correlation between dependent variables and establi…" at bounding box center [350, 430] width 0 height 10
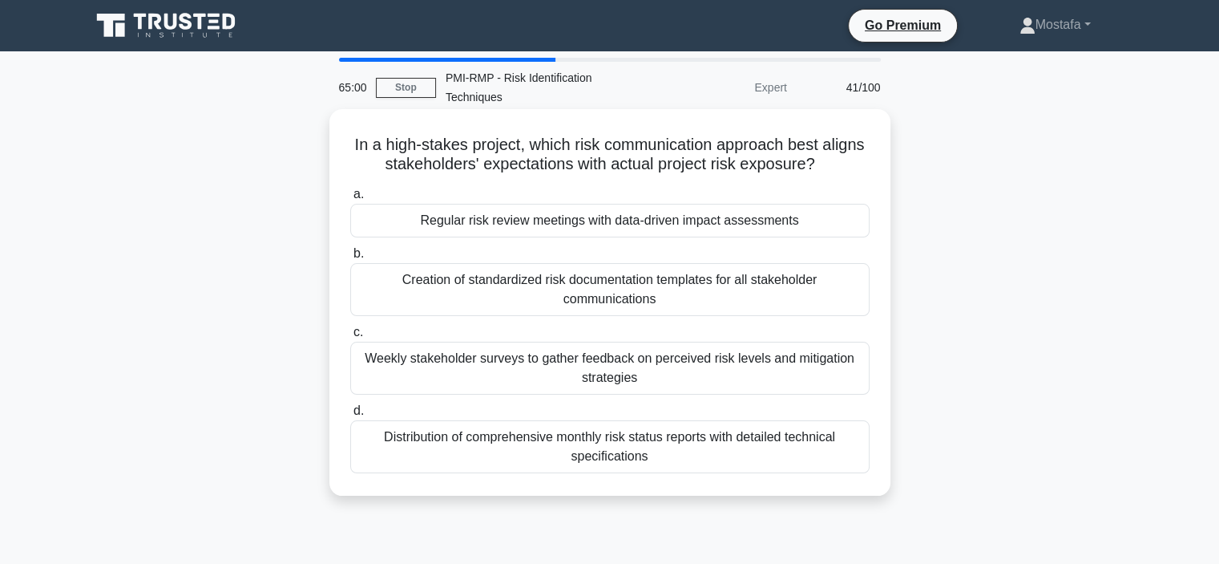
click at [829, 224] on div "Regular risk review meetings with data-driven impact assessments" at bounding box center [610, 221] width 520 height 34
click at [350, 200] on input "a. Regular risk review meetings with data-driven impact assessments" at bounding box center [350, 194] width 0 height 10
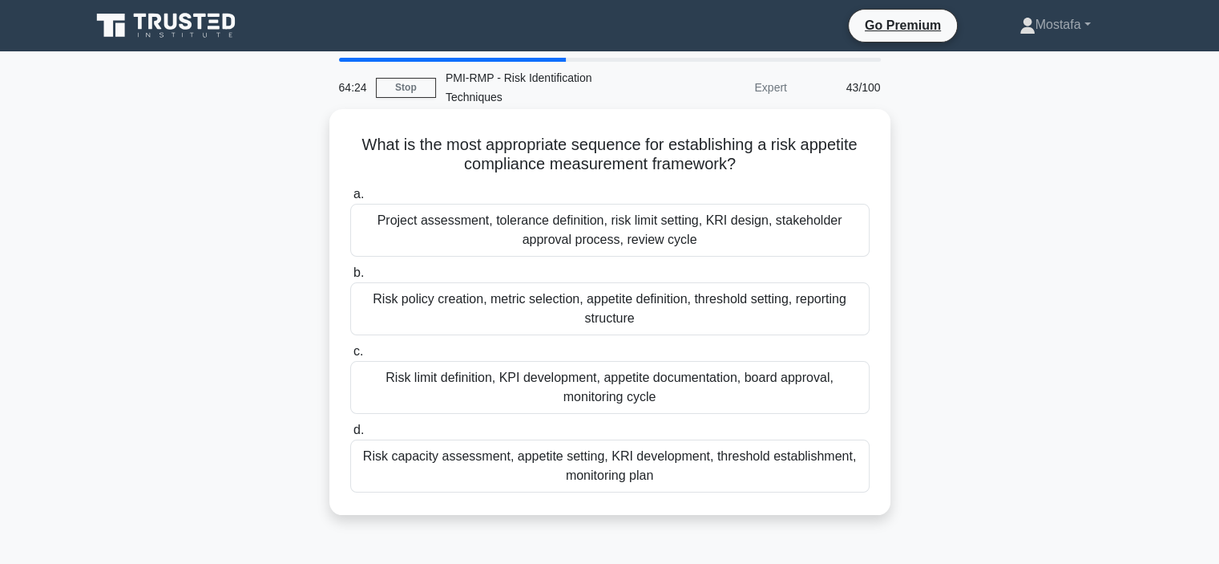
click at [853, 237] on div "Project assessment, tolerance definition, risk limit setting, KRI design, stake…" at bounding box center [610, 230] width 520 height 53
click at [350, 200] on input "a. Project assessment, tolerance definition, risk limit setting, KRI design, st…" at bounding box center [350, 194] width 0 height 10
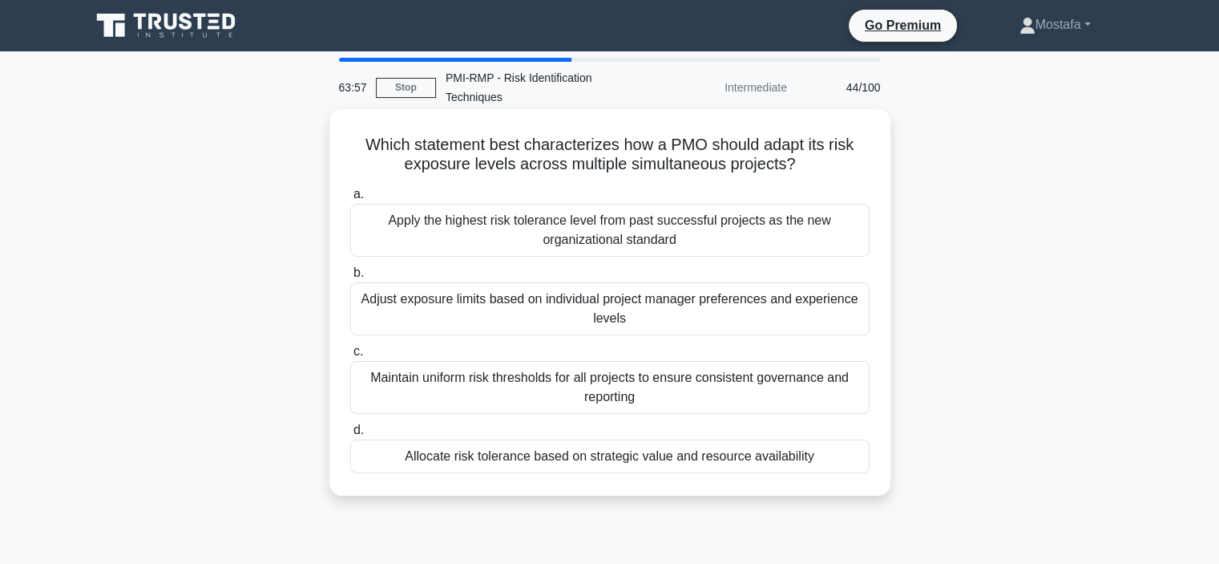
click at [827, 455] on div "Allocate risk tolerance based on strategic value and resource availability" at bounding box center [610, 456] width 520 height 34
click at [350, 435] on input "d. Allocate risk tolerance based on strategic value and resource availability" at bounding box center [350, 430] width 0 height 10
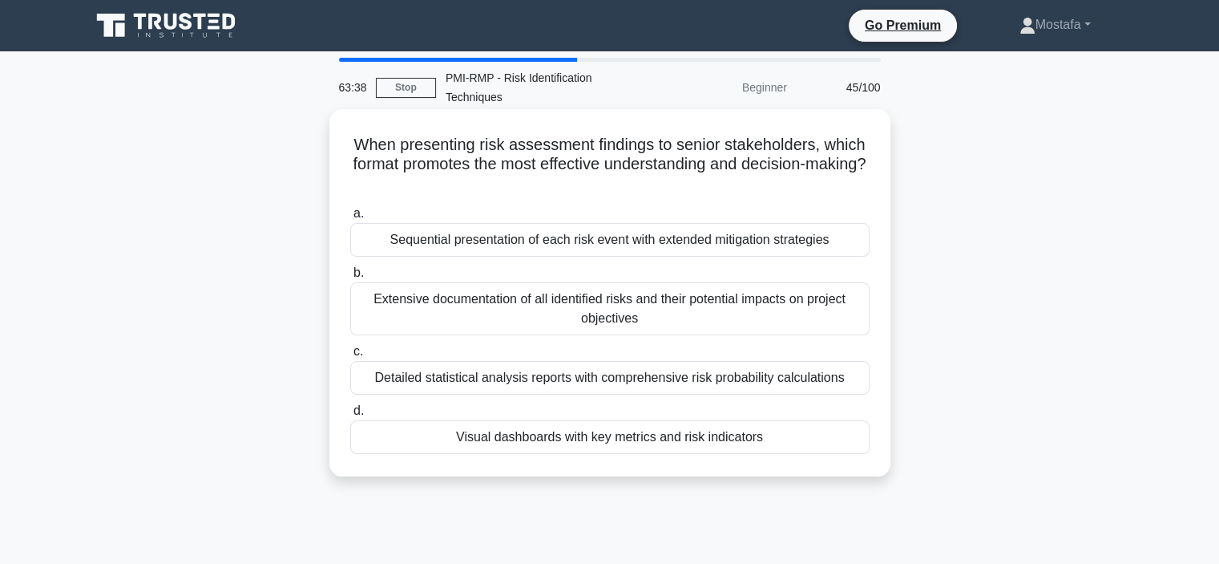
click at [844, 442] on div "Visual dashboards with key metrics and risk indicators" at bounding box center [610, 437] width 520 height 34
click at [350, 416] on input "d. Visual dashboards with key metrics and risk indicators" at bounding box center [350, 411] width 0 height 10
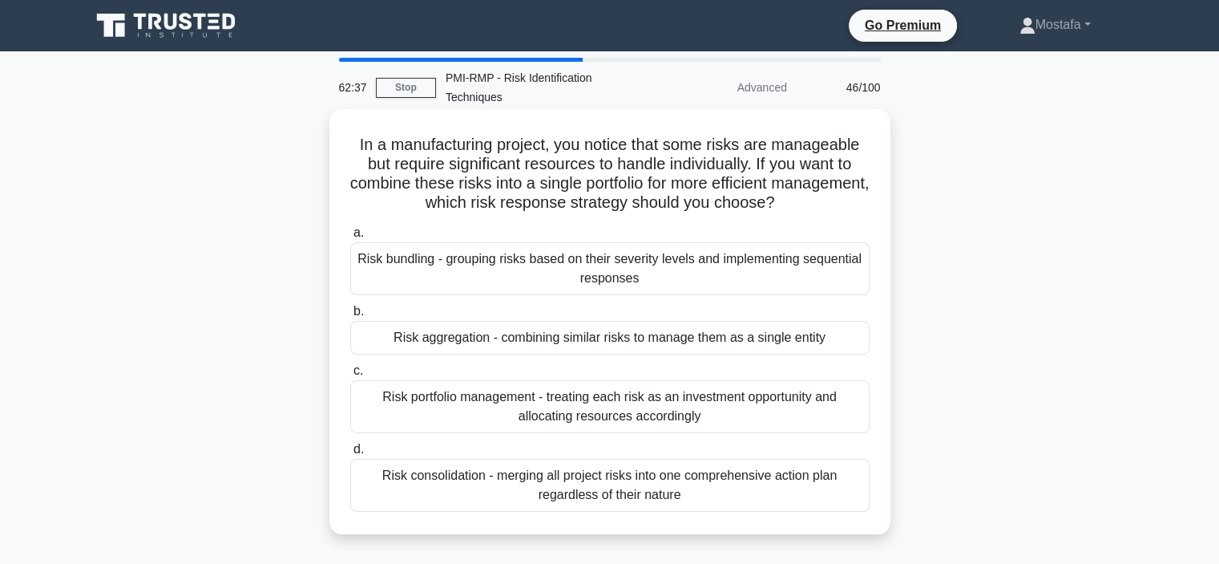
click at [842, 421] on div "Risk portfolio management - treating each risk as an investment opportunity and…" at bounding box center [610, 406] width 520 height 53
click at [350, 376] on input "c. Risk portfolio management - treating each risk as an investment opportunity …" at bounding box center [350, 371] width 0 height 10
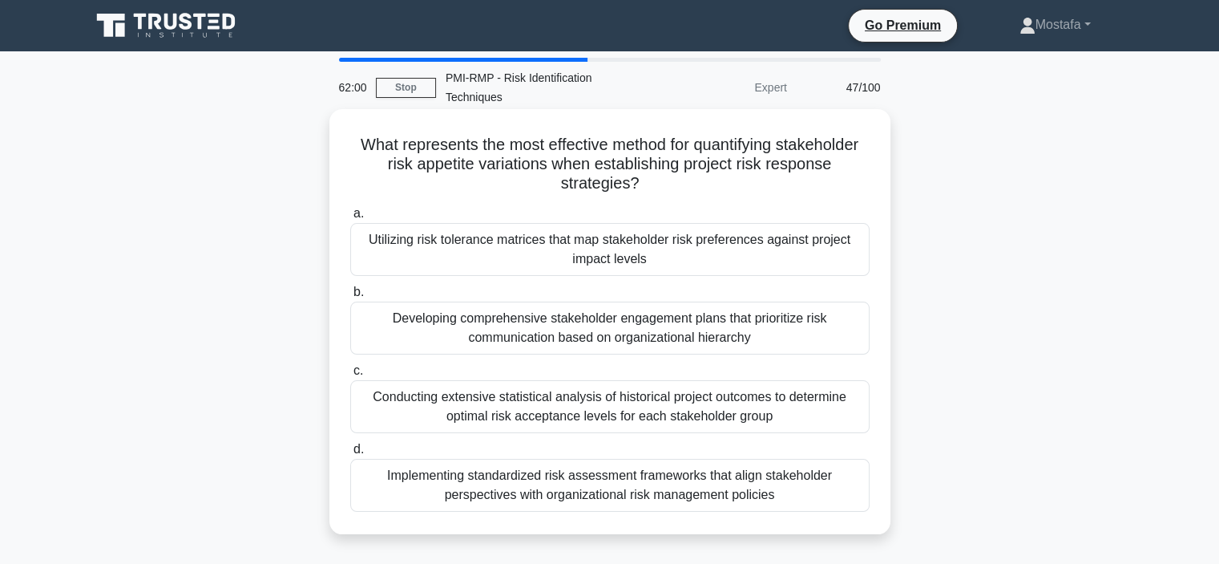
click at [850, 498] on div "Implementing standardized risk assessment frameworks that align stakeholder per…" at bounding box center [610, 485] width 520 height 53
click at [350, 455] on input "d. Implementing standardized risk assessment frameworks that align stakeholder …" at bounding box center [350, 449] width 0 height 10
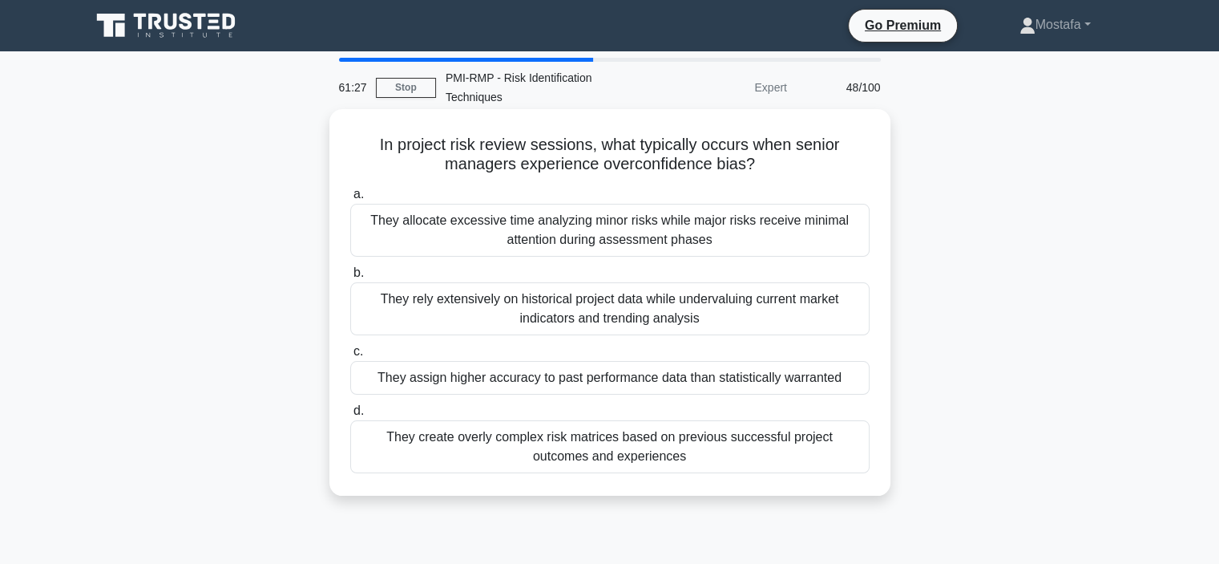
click at [818, 316] on div "They rely extensively on historical project data while undervaluing current mar…" at bounding box center [610, 308] width 520 height 53
click at [350, 278] on input "b. They rely extensively on historical project data while undervaluing current …" at bounding box center [350, 273] width 0 height 10
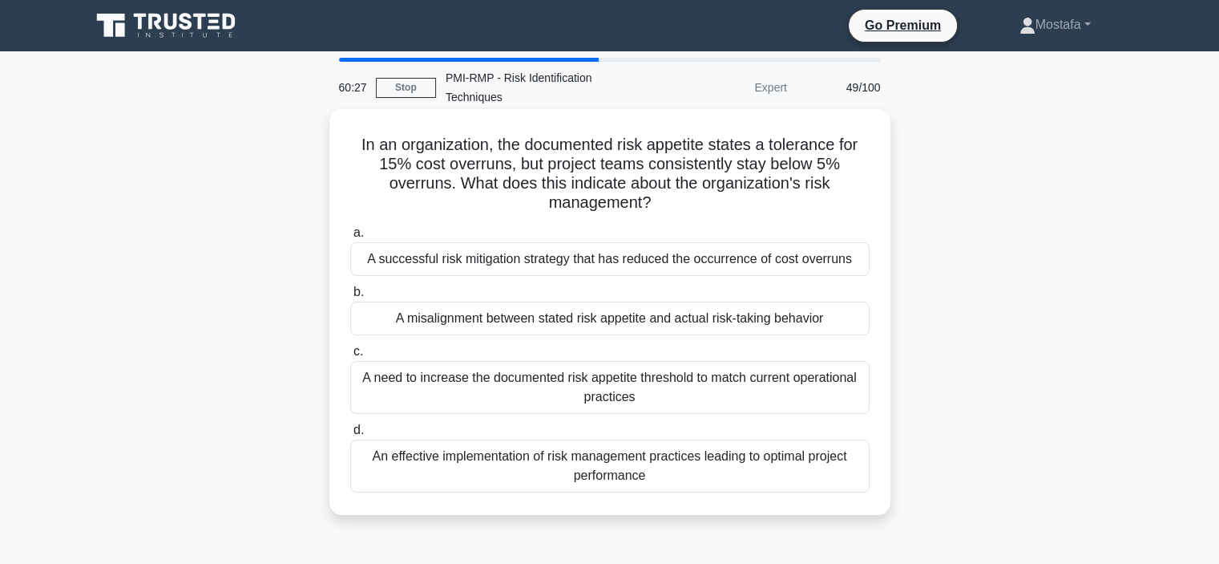
click at [859, 262] on div "A successful risk mitigation strategy that has reduced the occurrence of cost o…" at bounding box center [610, 259] width 520 height 34
click at [350, 238] on input "a. A successful risk mitigation strategy that has reduced the occurrence of cos…" at bounding box center [350, 233] width 0 height 10
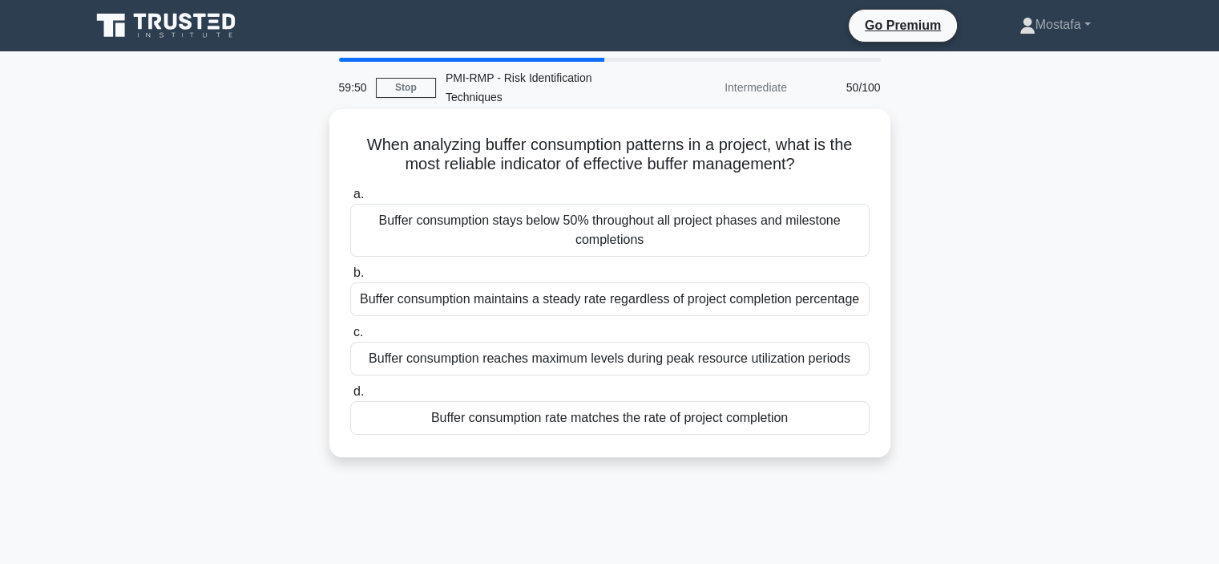
click at [859, 362] on div "Buffer consumption reaches maximum levels during peak resource utilization peri…" at bounding box center [610, 359] width 520 height 34
click at [350, 338] on input "c. Buffer consumption reaches maximum levels during peak resource utilization p…" at bounding box center [350, 332] width 0 height 10
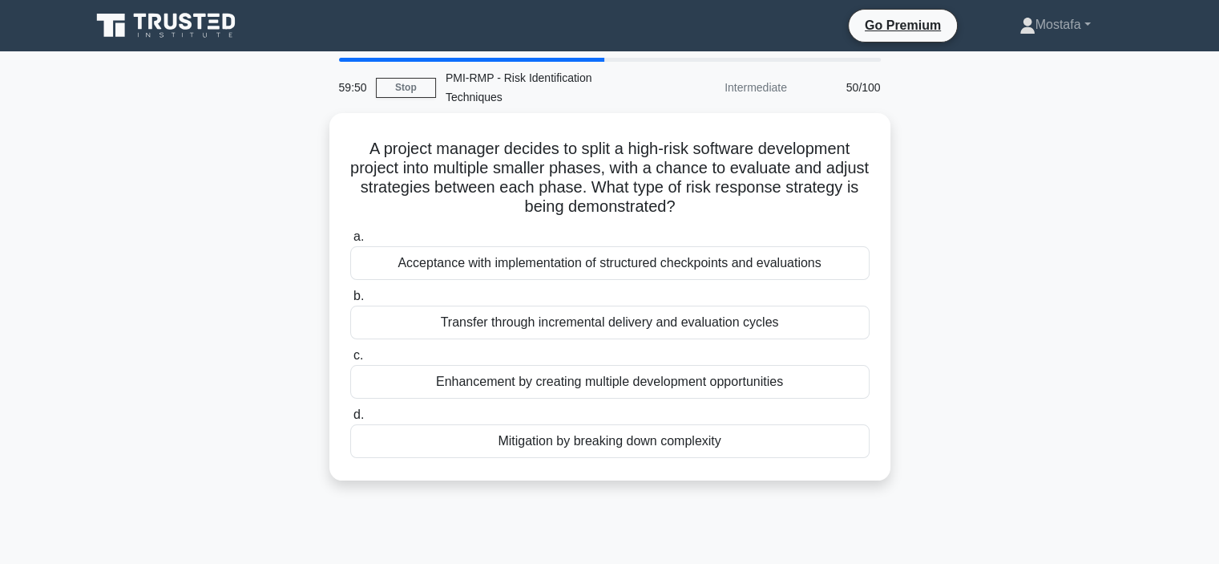
click at [859, 362] on label "c. Enhancement by creating multiple development opportunities" at bounding box center [610, 372] width 520 height 53
click at [350, 361] on input "c. Enhancement by creating multiple development opportunities" at bounding box center [350, 355] width 0 height 10
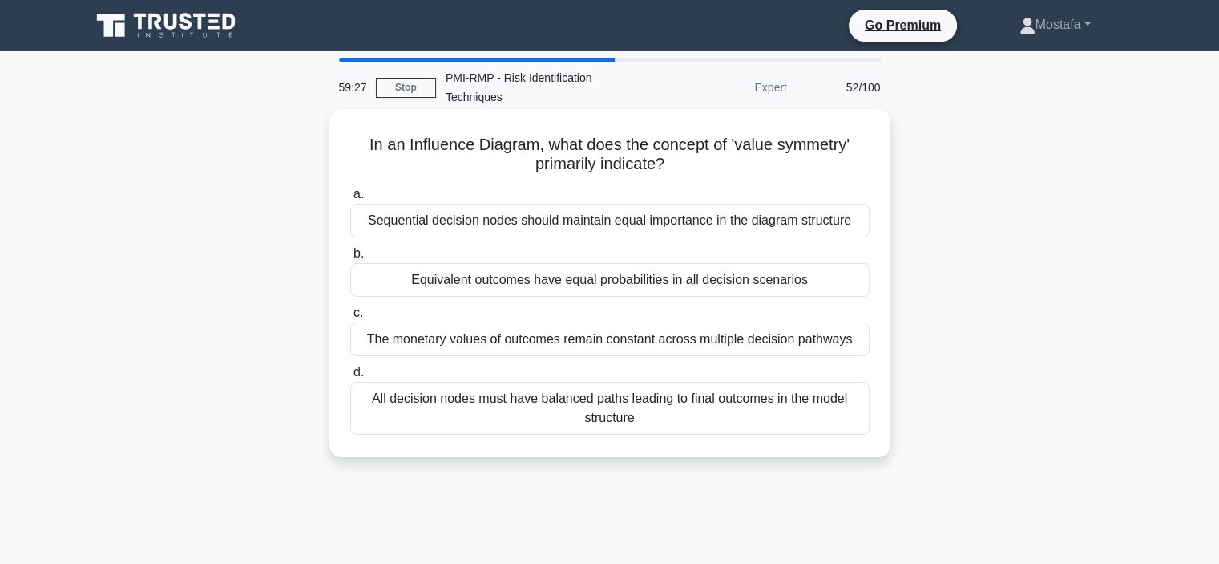
click at [858, 429] on div "All decision nodes must have balanced paths leading to final outcomes in the mo…" at bounding box center [610, 408] width 520 height 53
click at [350, 378] on input "d. All decision nodes must have balanced paths leading to final outcomes in the…" at bounding box center [350, 372] width 0 height 10
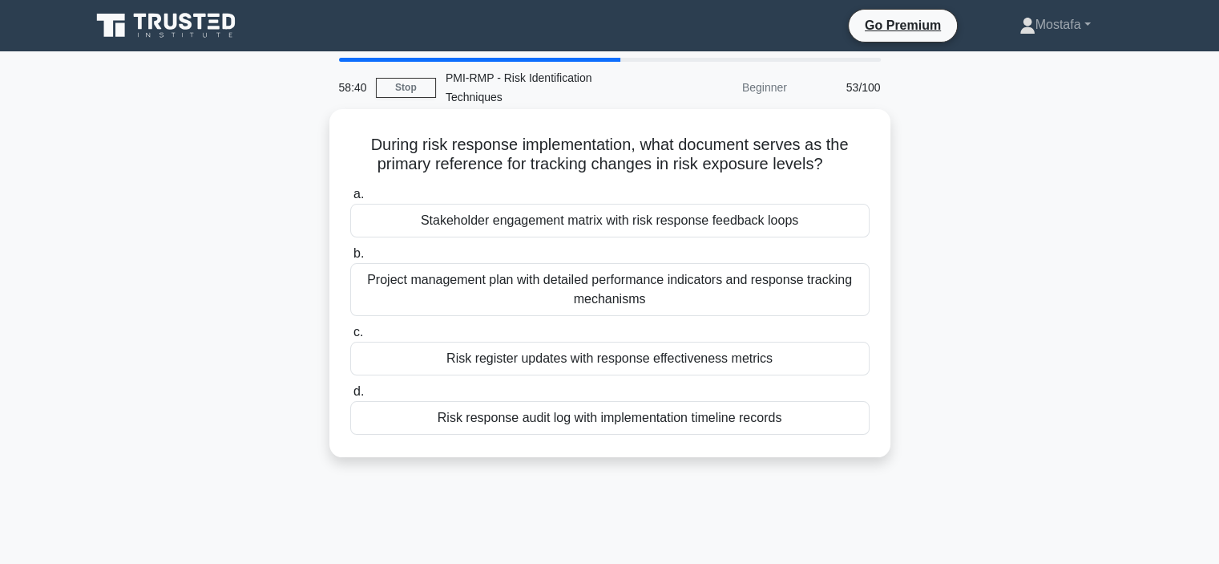
click at [842, 364] on div "Risk register updates with response effectiveness metrics" at bounding box center [610, 359] width 520 height 34
click at [350, 338] on input "c. Risk register updates with response effectiveness metrics" at bounding box center [350, 332] width 0 height 10
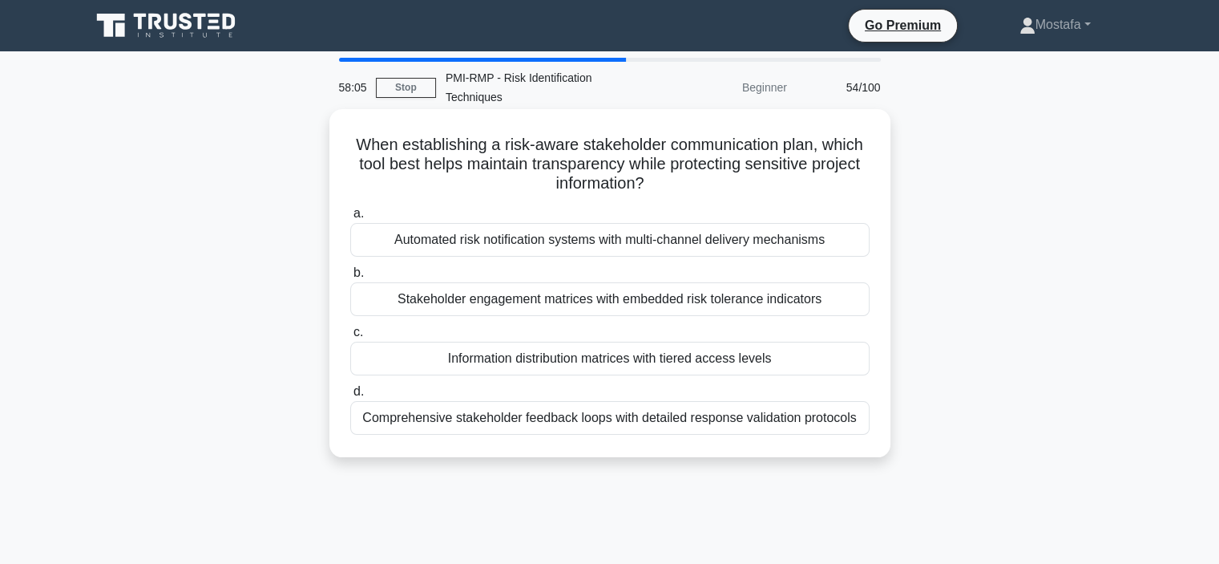
click at [842, 362] on div "Information distribution matrices with tiered access levels" at bounding box center [610, 359] width 520 height 34
click at [350, 338] on input "c. Information distribution matrices with tiered access levels" at bounding box center [350, 332] width 0 height 10
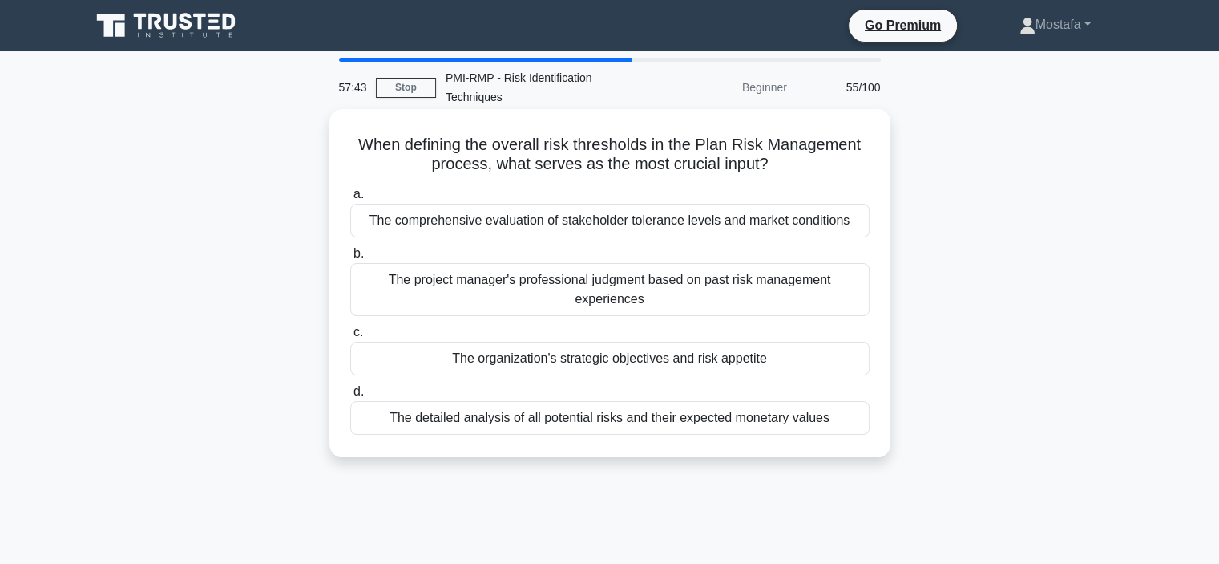
click at [853, 363] on div "The organization's strategic objectives and risk appetite" at bounding box center [610, 359] width 520 height 34
click at [350, 338] on input "c. The organization's strategic objectives and risk appetite" at bounding box center [350, 332] width 0 height 10
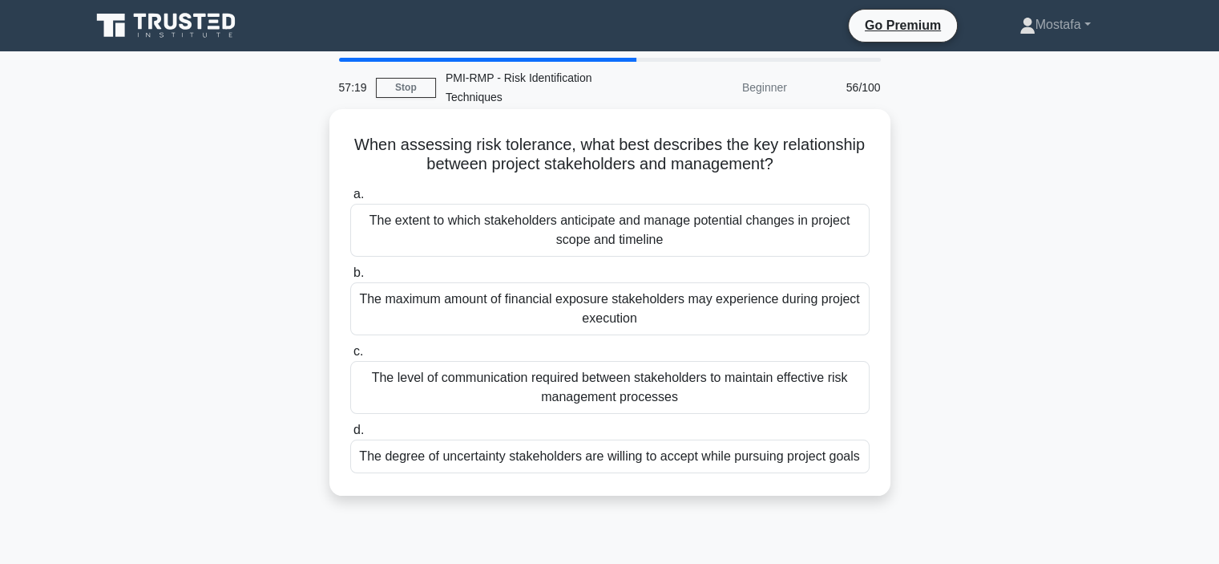
click at [861, 464] on div "The degree of uncertainty stakeholders are willing to accept while pursuing pro…" at bounding box center [610, 456] width 520 height 34
click at [350, 435] on input "d. The degree of uncertainty stakeholders are willing to accept while pursuing …" at bounding box center [350, 430] width 0 height 10
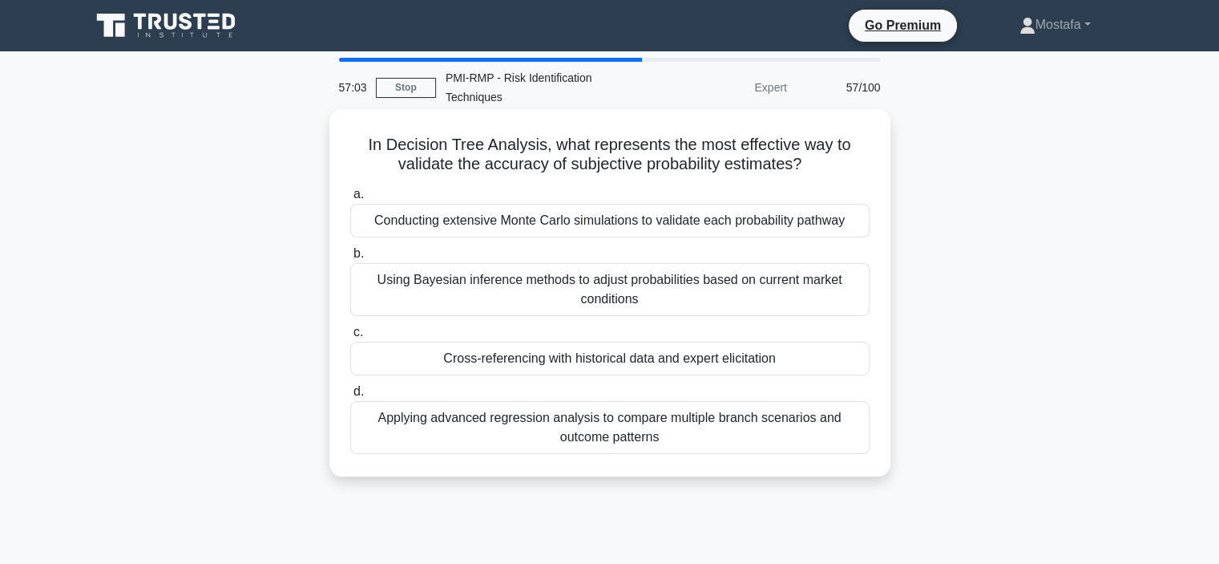
click at [853, 296] on div "Using Bayesian inference methods to adjust probabilities based on current marke…" at bounding box center [610, 289] width 520 height 53
click at [350, 259] on input "b. Using Bayesian inference methods to adjust probabilities based on current ma…" at bounding box center [350, 254] width 0 height 10
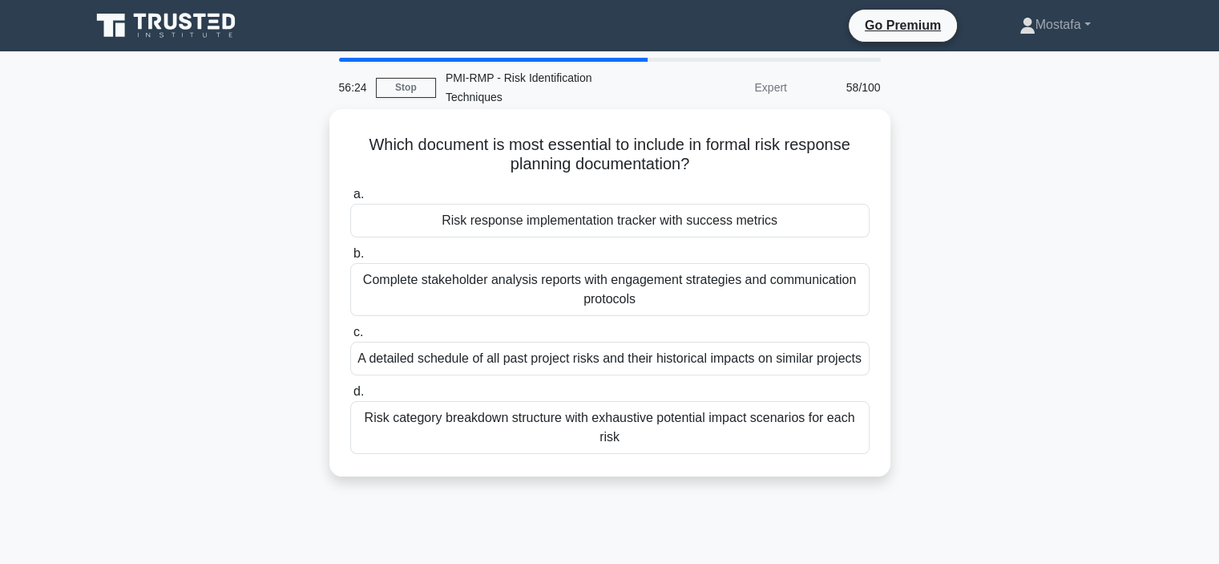
click at [831, 435] on div "Risk category breakdown structure with exhaustive potential impact scenarios fo…" at bounding box center [610, 427] width 520 height 53
click at [350, 397] on input "d. Risk category breakdown structure with exhaustive potential impact scenarios…" at bounding box center [350, 391] width 0 height 10
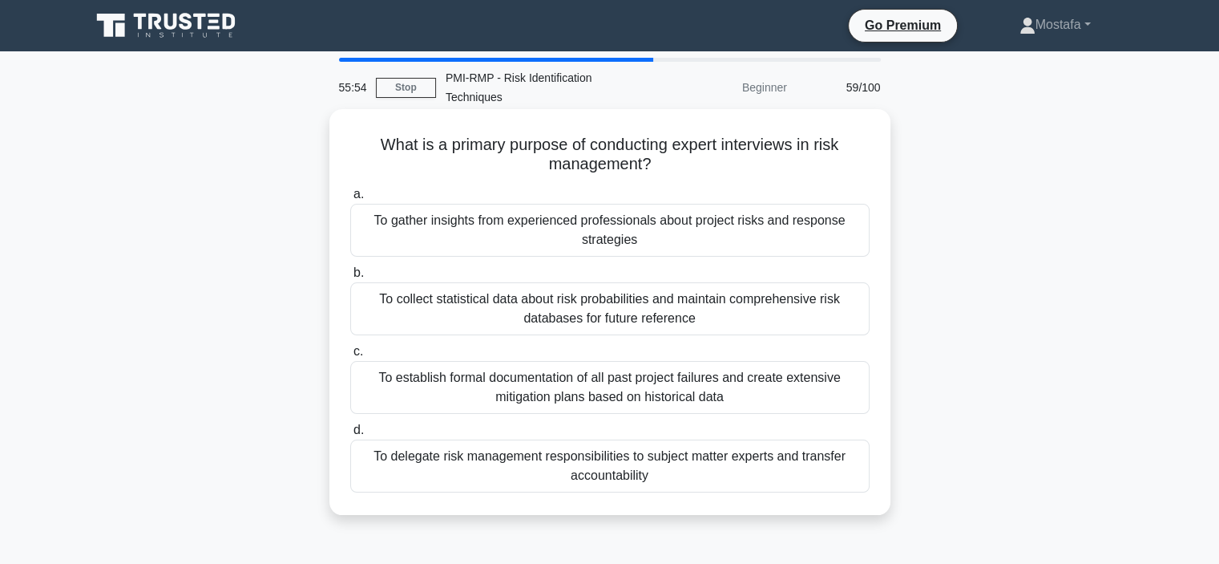
click at [856, 232] on div "To gather insights from experienced professionals about project risks and respo…" at bounding box center [610, 230] width 520 height 53
click at [350, 200] on input "a. To gather insights from experienced professionals about project risks and re…" at bounding box center [350, 194] width 0 height 10
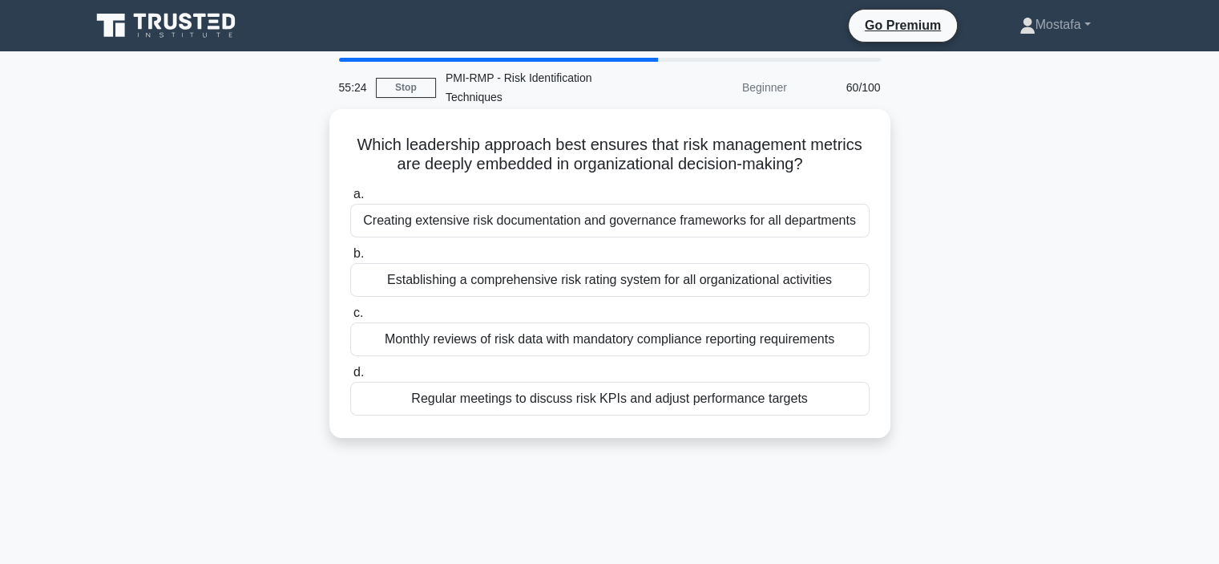
click at [842, 410] on div "Regular meetings to discuss risk KPIs and adjust performance targets" at bounding box center [610, 399] width 520 height 34
click at [350, 378] on input "d. Regular meetings to discuss risk KPIs and adjust performance targets" at bounding box center [350, 372] width 0 height 10
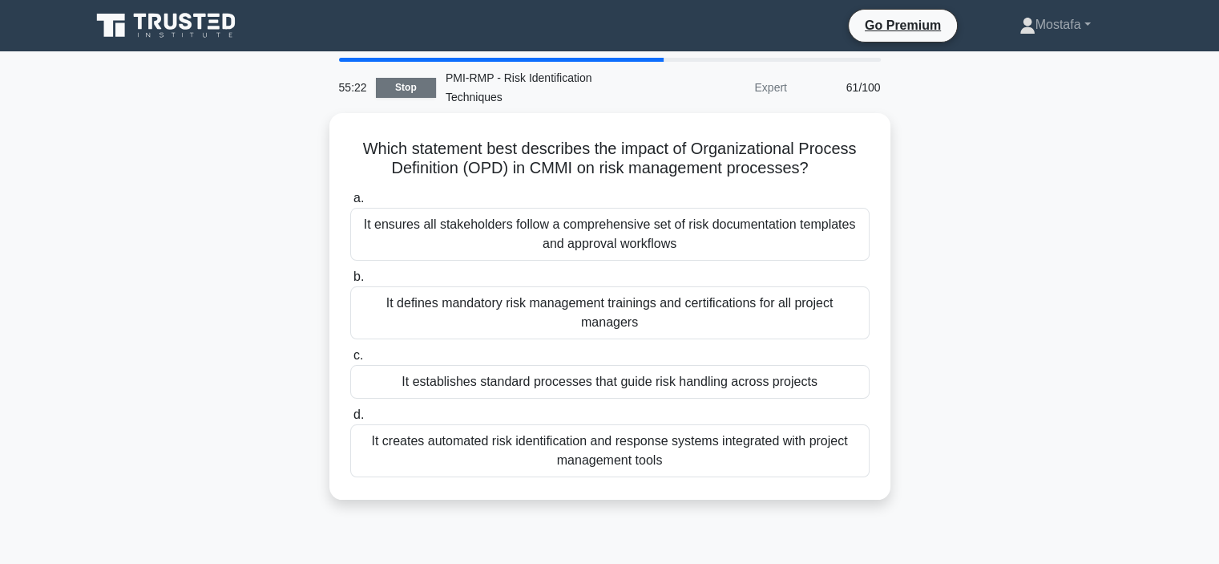
click at [407, 85] on link "Stop" at bounding box center [406, 88] width 60 height 20
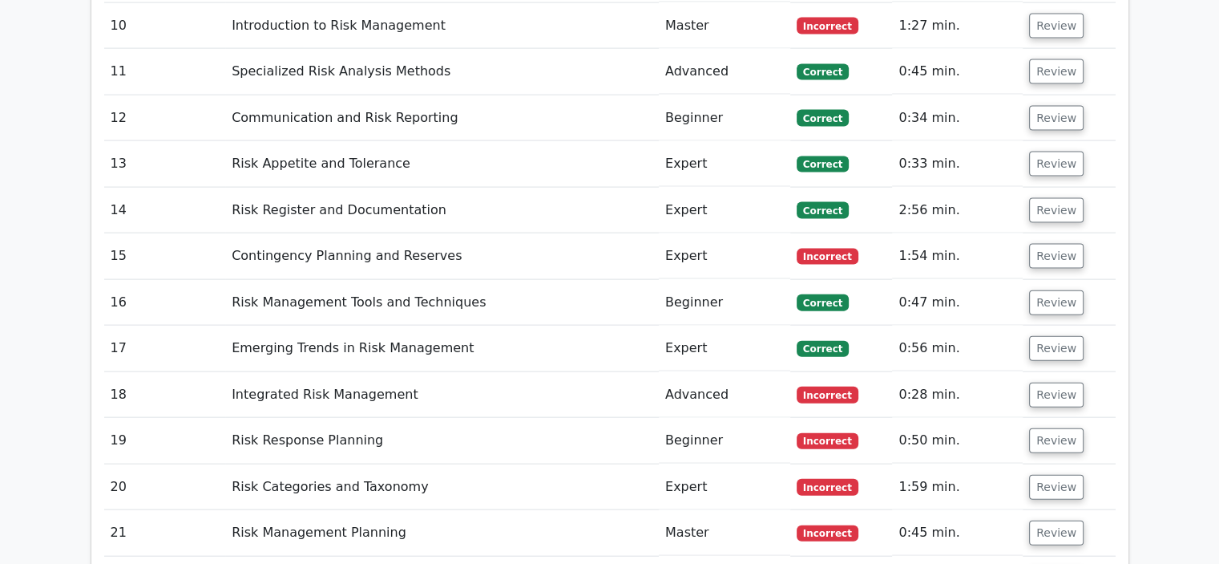
scroll to position [3528, 0]
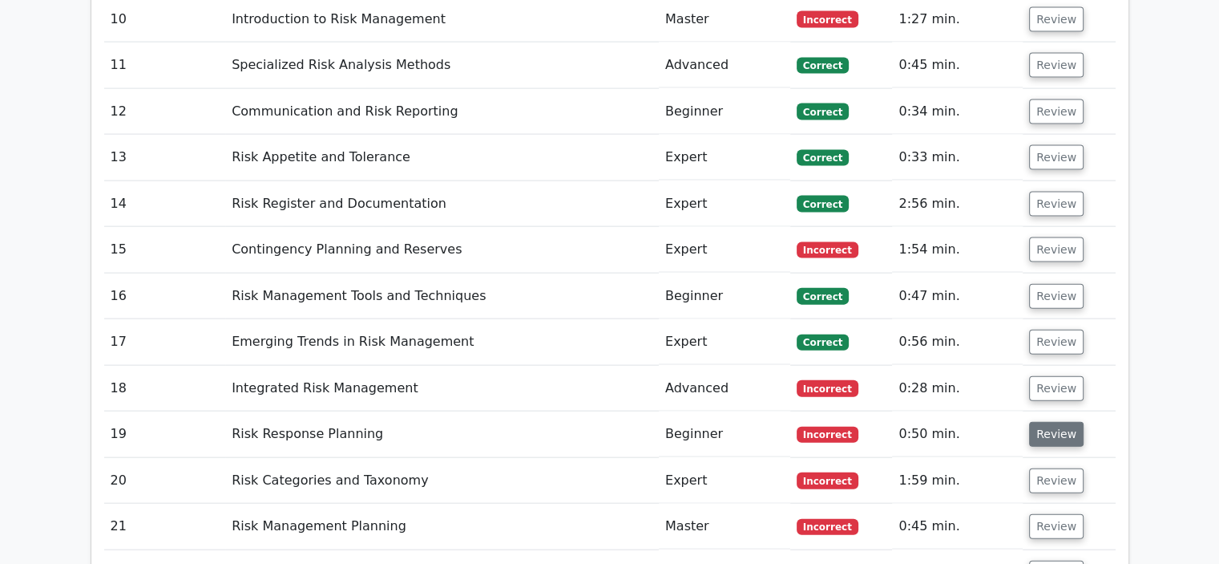
click at [1043, 422] on button "Review" at bounding box center [1056, 434] width 55 height 25
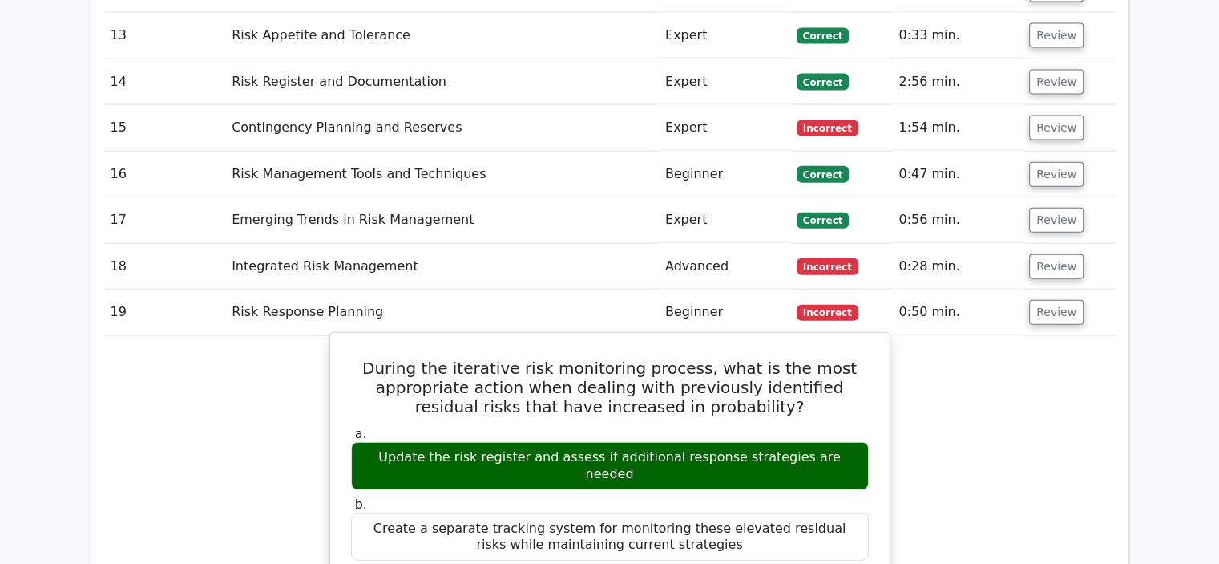
scroll to position [3688, 0]
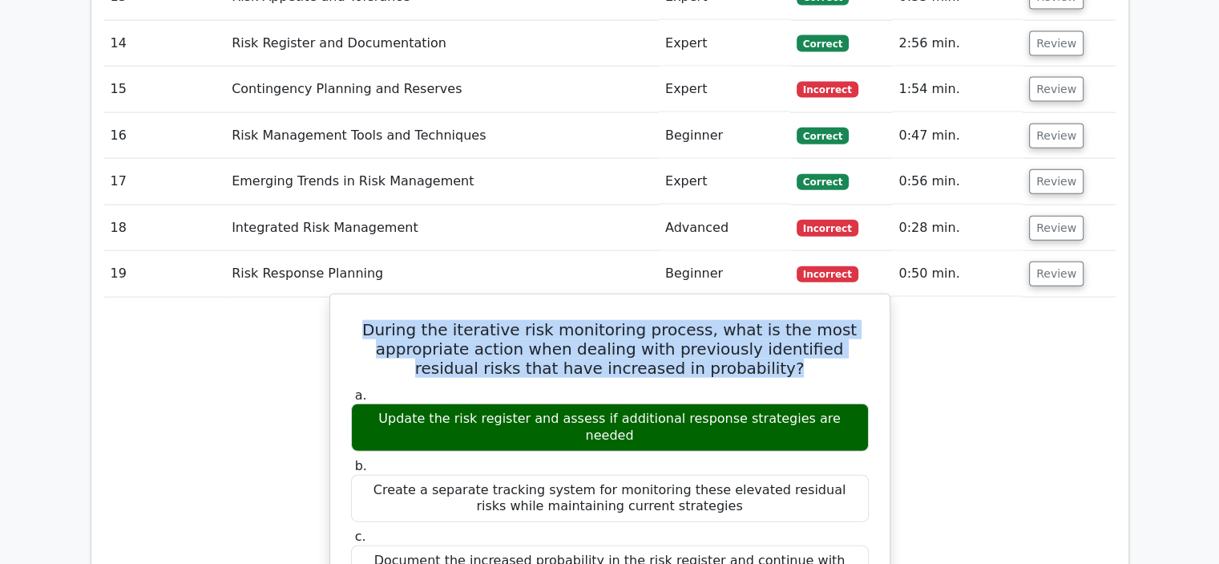
drag, startPoint x: 752, startPoint y: 255, endPoint x: 348, endPoint y: 200, distance: 407.7
copy h5 "During the iterative risk monitoring process, what is the most appropriate acti…"
drag, startPoint x: 845, startPoint y: 305, endPoint x: 371, endPoint y: 301, distance: 473.8
click at [371, 403] on div "Update the risk register and assess if additional response strategies are needed" at bounding box center [610, 427] width 518 height 48
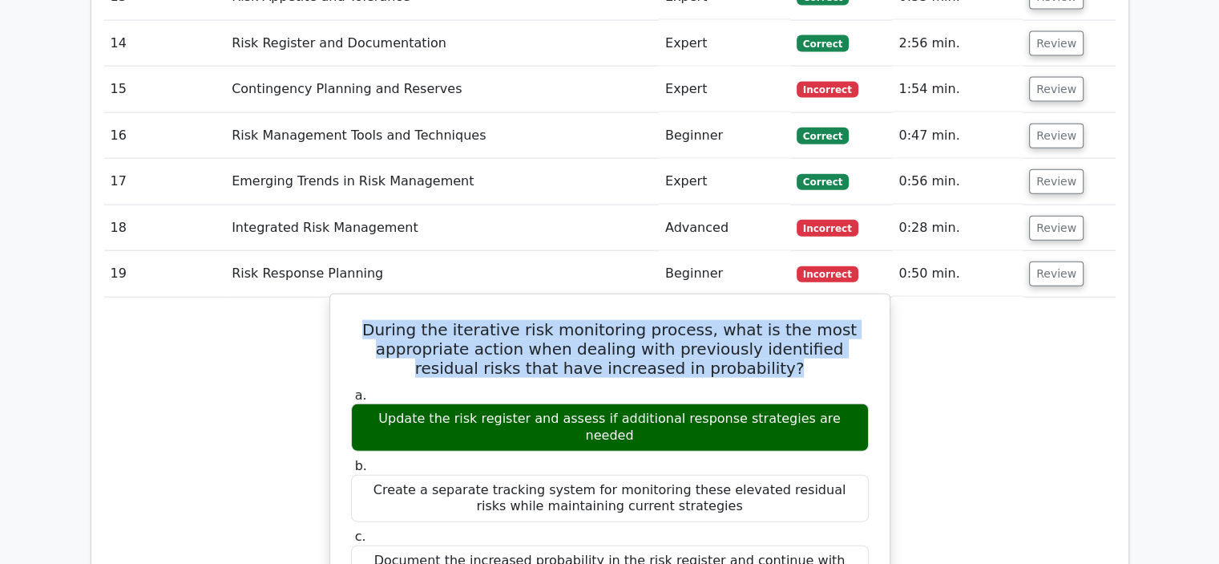
copy div "Update the risk register and assess if additional response strategies are needed"
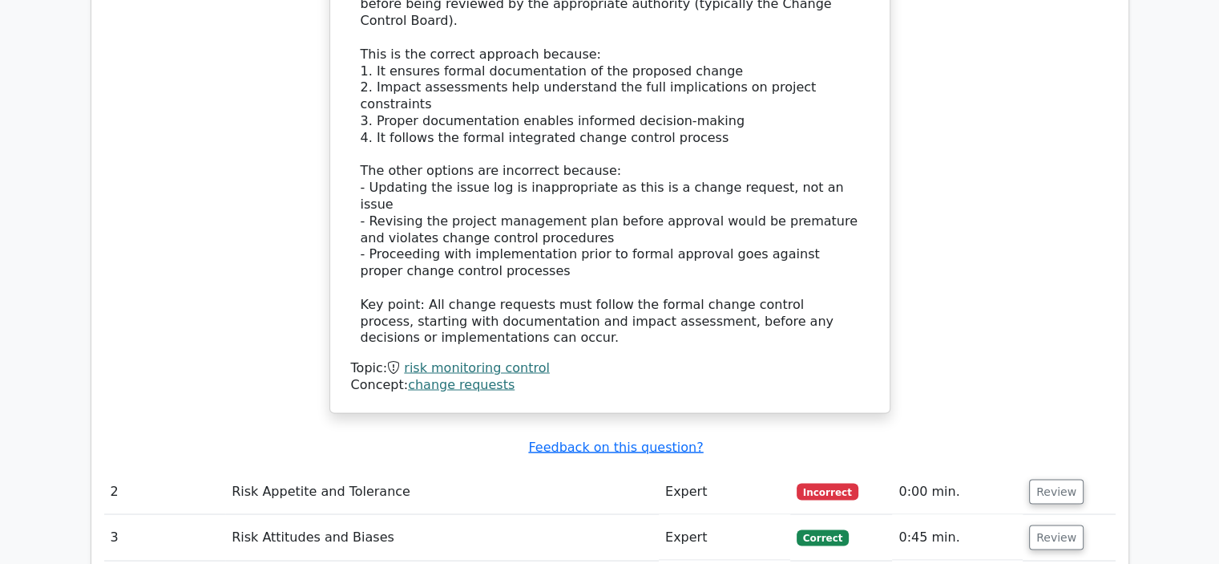
scroll to position [2726, 0]
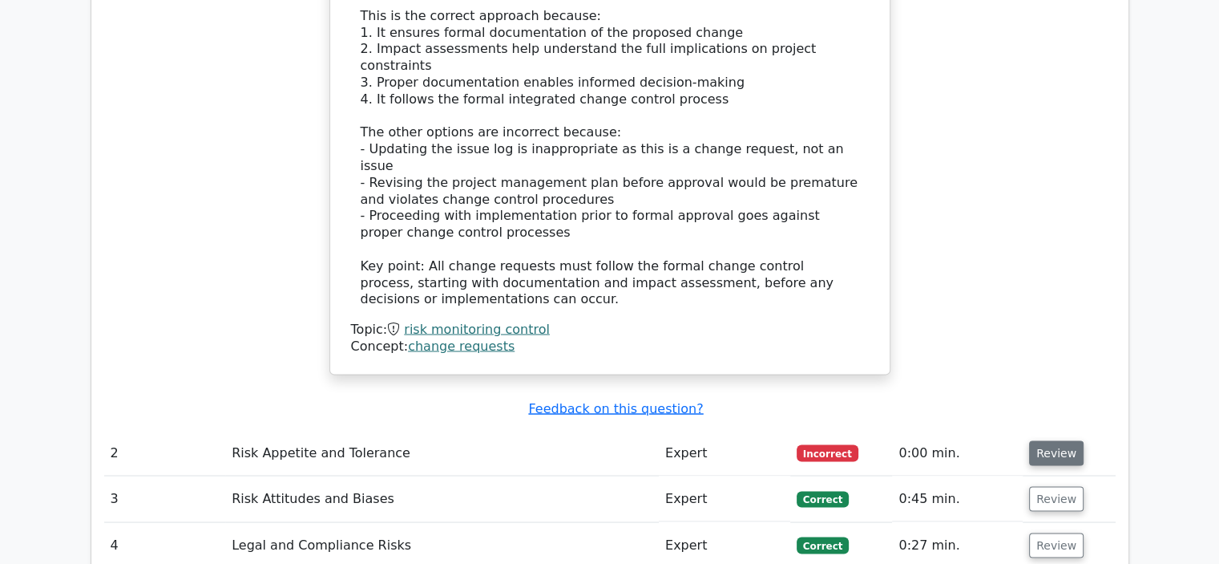
click at [1061, 440] on button "Review" at bounding box center [1056, 452] width 55 height 25
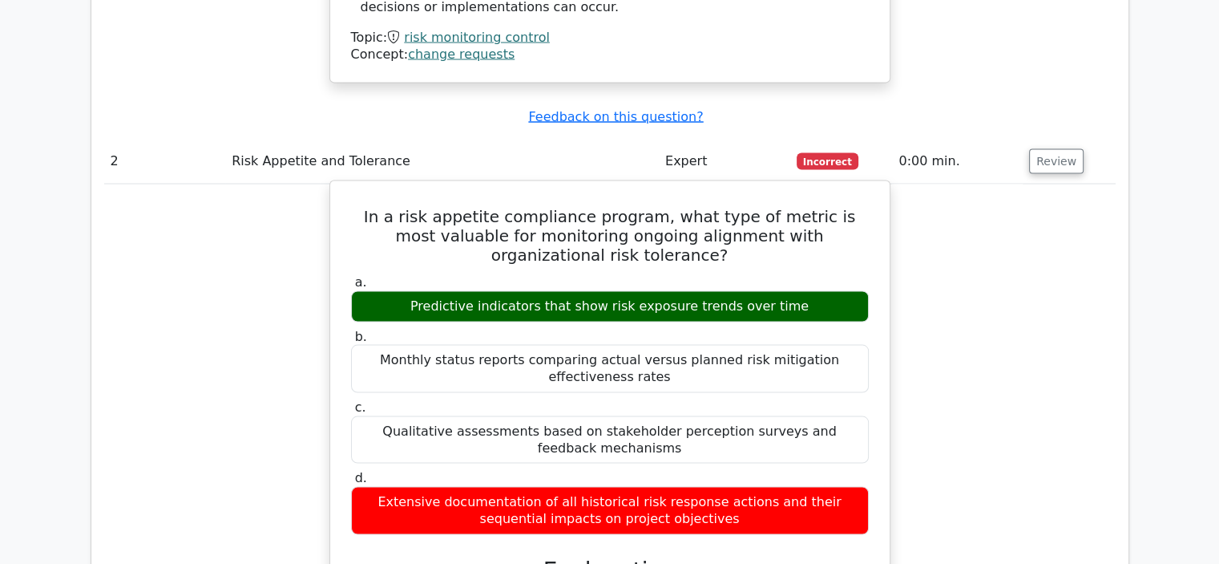
scroll to position [2886, 0]
